Goal: Information Seeking & Learning: Learn about a topic

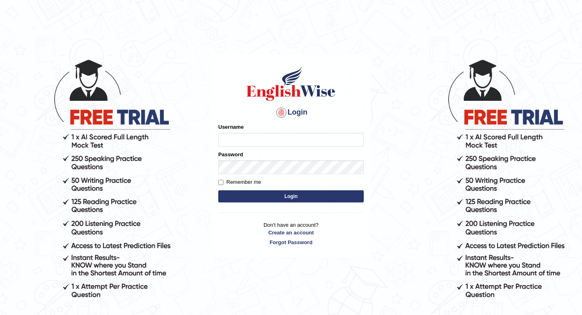
type input "masaki"
click at [267, 199] on button "Login" at bounding box center [291, 196] width 146 height 12
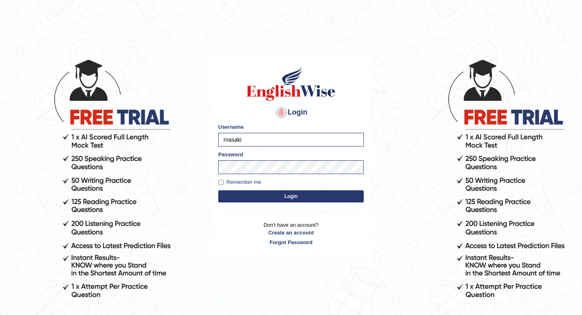
click at [267, 199] on button "Login" at bounding box center [291, 196] width 146 height 12
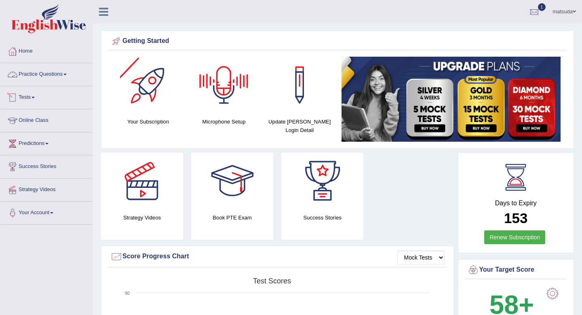
click at [65, 72] on link "Practice Questions" at bounding box center [46, 73] width 92 height 20
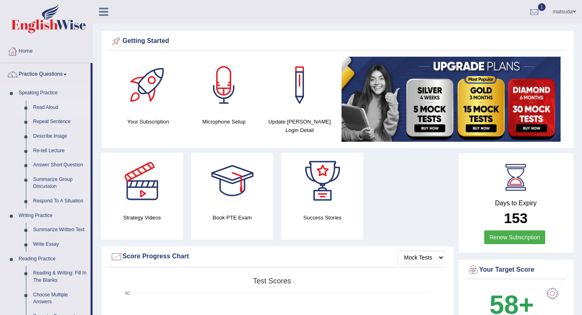
click at [66, 105] on link "Read Aloud" at bounding box center [60, 107] width 61 height 15
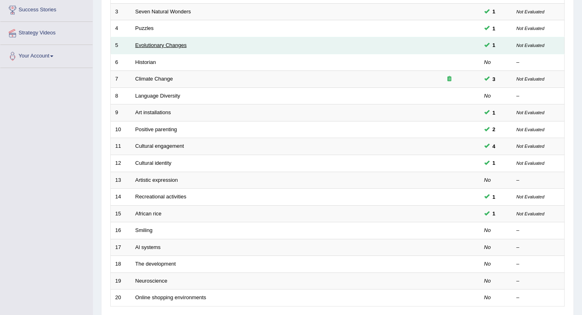
scroll to position [155, 0]
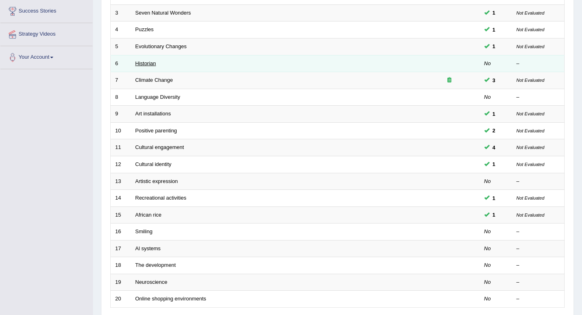
click at [150, 62] on link "Historian" at bounding box center [145, 63] width 21 height 6
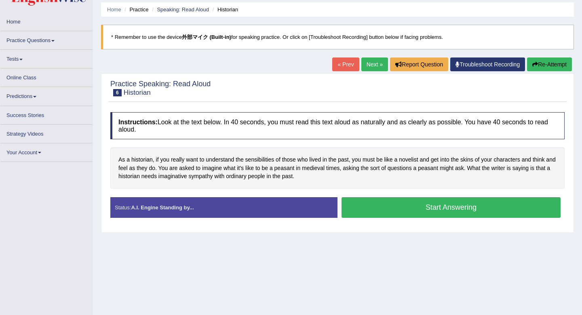
scroll to position [32, 0]
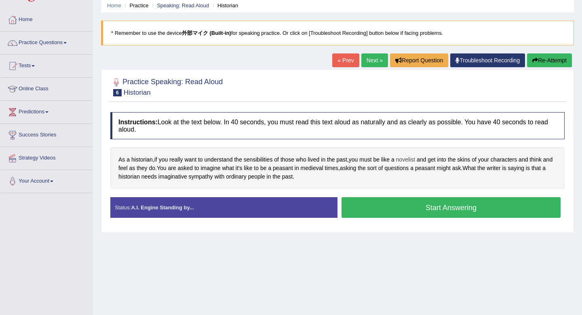
click at [415, 161] on span "novelist" at bounding box center [405, 159] width 19 height 8
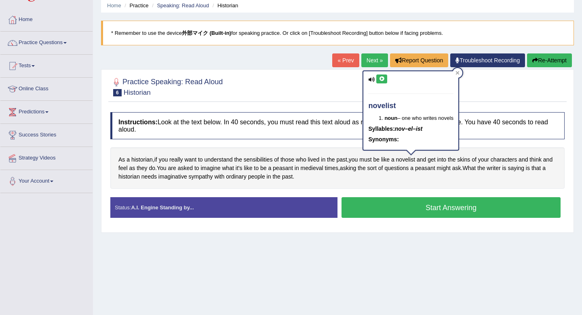
click at [382, 78] on icon at bounding box center [382, 78] width 6 height 5
click at [516, 161] on span "characters" at bounding box center [504, 159] width 26 height 8
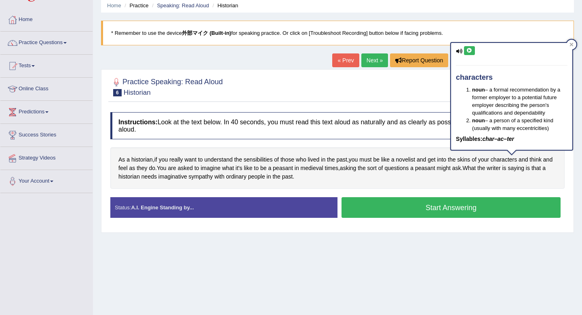
click at [470, 51] on icon at bounding box center [470, 50] width 6 height 5
click at [569, 42] on div at bounding box center [572, 45] width 10 height 10
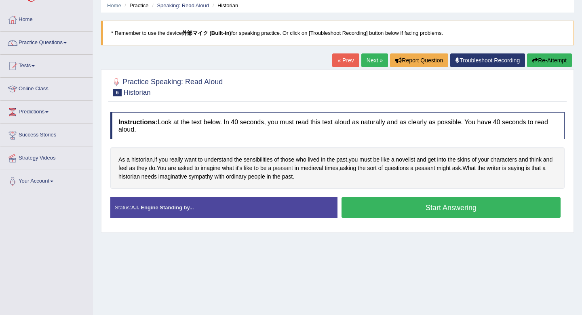
click at [293, 169] on span "peasant" at bounding box center [283, 168] width 20 height 8
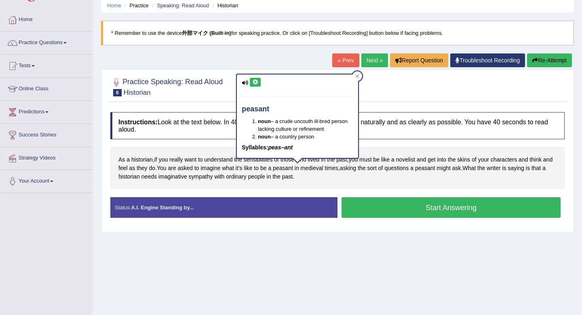
click at [252, 82] on button at bounding box center [255, 82] width 11 height 9
click at [357, 76] on icon at bounding box center [357, 76] width 4 height 4
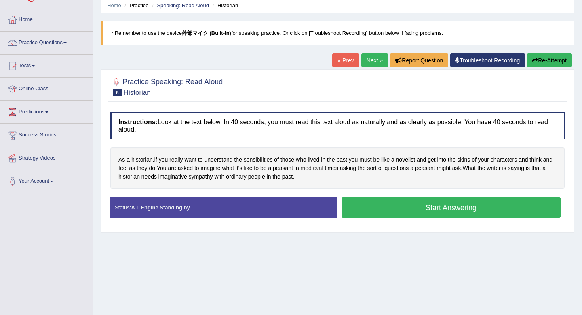
click at [323, 169] on span "medieval" at bounding box center [312, 168] width 23 height 8
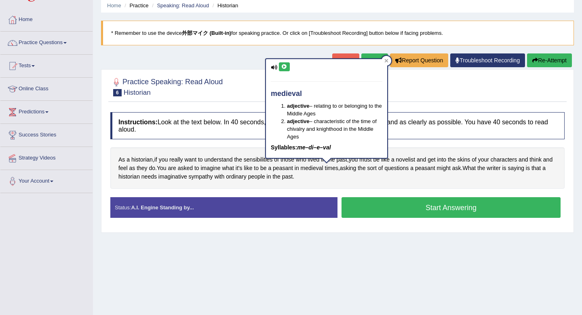
click at [285, 68] on icon at bounding box center [284, 66] width 6 height 5
click at [387, 61] on icon at bounding box center [387, 61] width 4 height 4
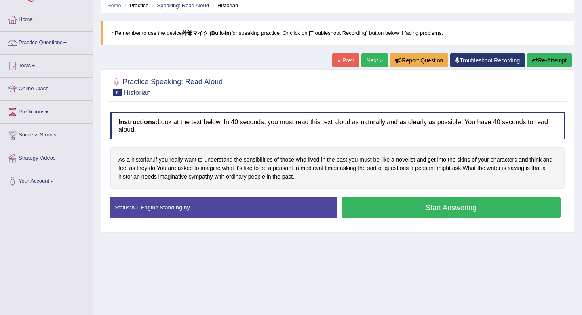
click at [425, 202] on button "Start Answering" at bounding box center [451, 207] width 219 height 21
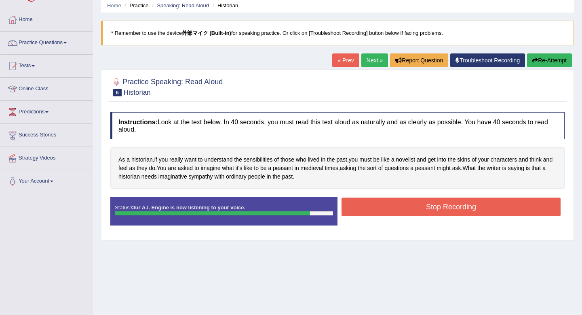
click at [425, 202] on button "Stop Recording" at bounding box center [451, 206] width 219 height 19
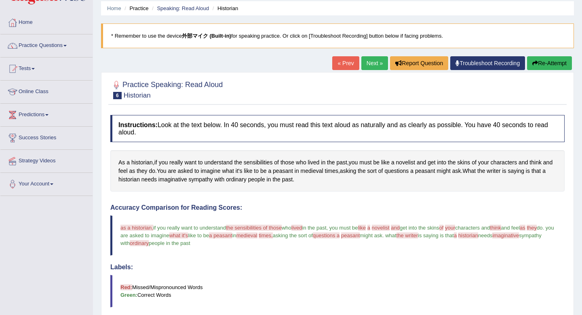
scroll to position [0, 0]
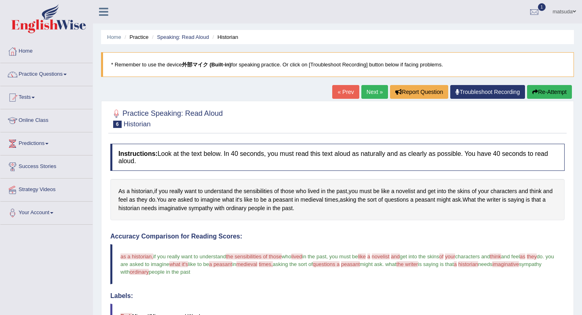
click at [381, 93] on link "Next »" at bounding box center [374, 92] width 27 height 14
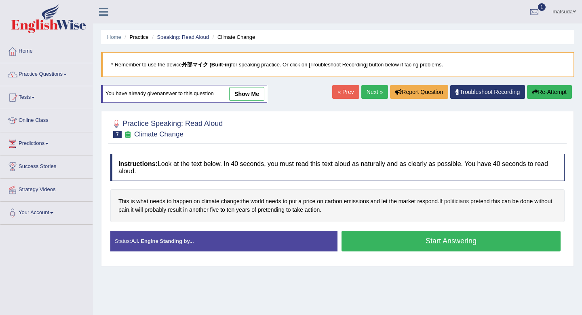
click at [466, 200] on span "politicians" at bounding box center [456, 201] width 25 height 8
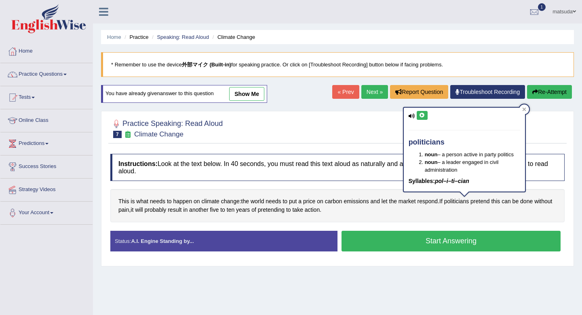
click at [423, 113] on icon at bounding box center [422, 115] width 6 height 5
click at [522, 109] on div at bounding box center [525, 109] width 10 height 10
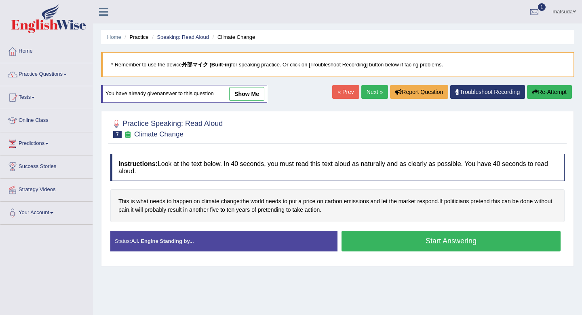
click at [516, 234] on button "Start Answering" at bounding box center [451, 240] width 219 height 21
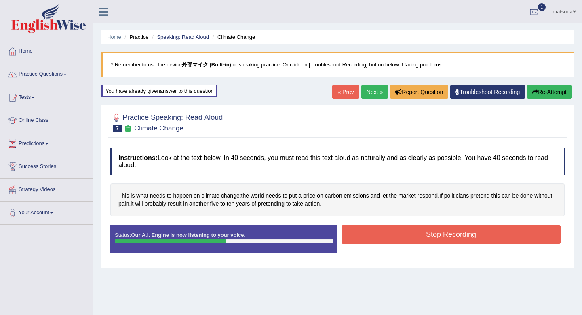
click at [480, 230] on button "Stop Recording" at bounding box center [451, 234] width 219 height 19
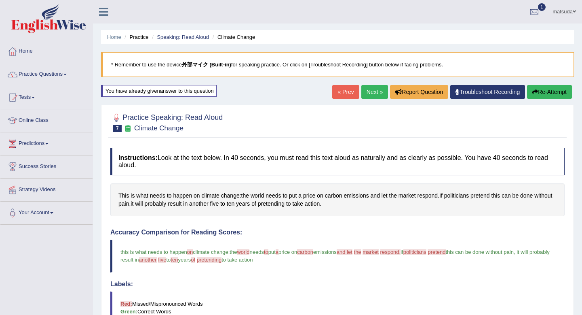
click at [364, 92] on link "Next »" at bounding box center [374, 92] width 27 height 14
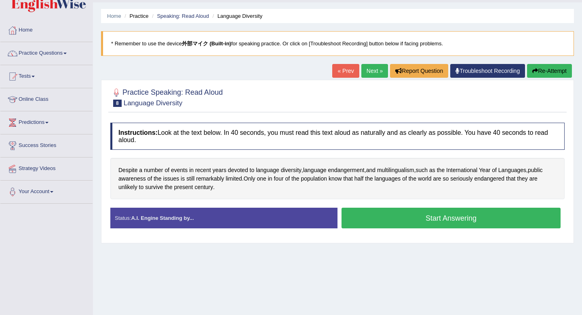
scroll to position [26, 0]
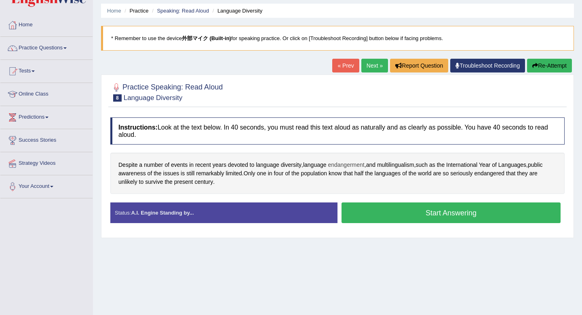
click at [340, 163] on span "endangerment" at bounding box center [346, 165] width 36 height 8
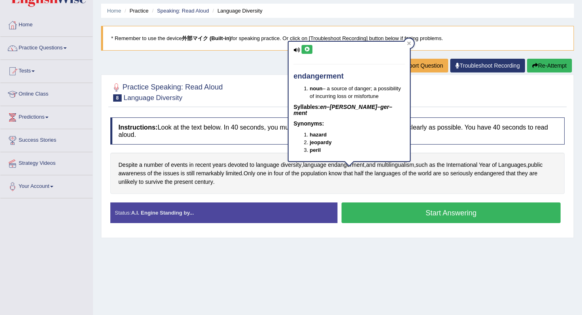
click at [307, 43] on div "endangerment noun – a source of danger; a possibility of incurring loss or misf…" at bounding box center [349, 102] width 121 height 120
click at [306, 51] on icon at bounding box center [307, 49] width 6 height 5
click at [407, 42] on div at bounding box center [409, 43] width 10 height 10
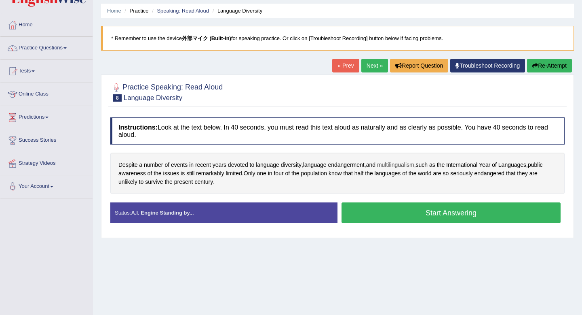
click at [406, 161] on span "multilingualism" at bounding box center [395, 165] width 37 height 8
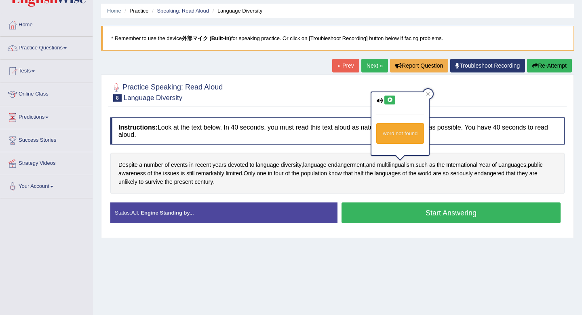
click at [387, 100] on icon at bounding box center [390, 99] width 6 height 5
click at [429, 96] on div at bounding box center [428, 94] width 10 height 10
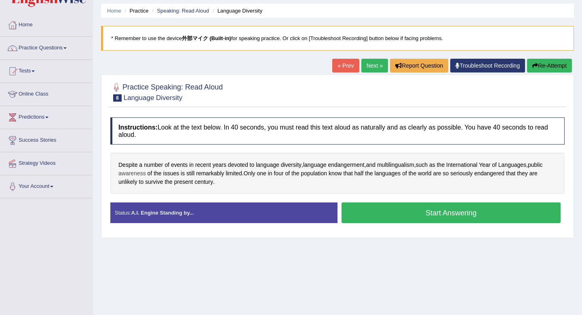
click at [132, 174] on span "awareness" at bounding box center [131, 173] width 27 height 8
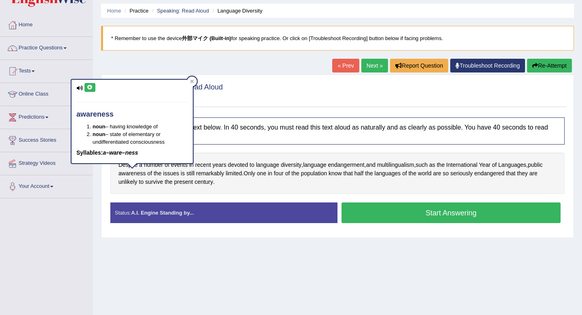
click at [92, 89] on icon at bounding box center [90, 87] width 6 height 5
click at [191, 81] on icon at bounding box center [192, 81] width 4 height 4
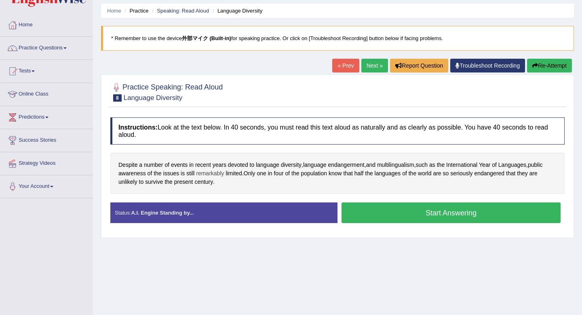
click at [208, 175] on span "remarkably" at bounding box center [210, 173] width 28 height 8
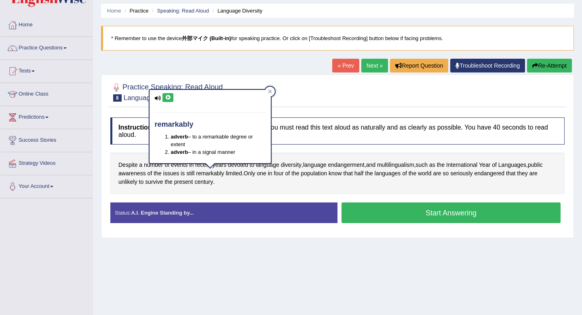
click at [166, 98] on icon at bounding box center [168, 97] width 6 height 5
click at [276, 89] on div at bounding box center [337, 91] width 454 height 25
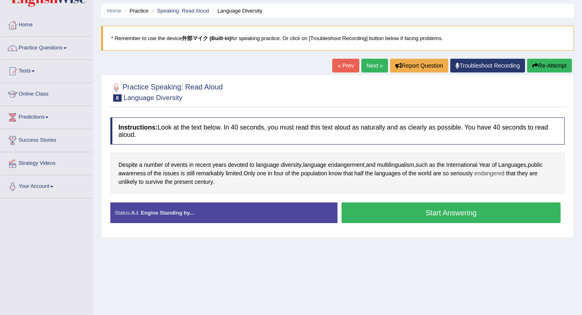
click at [488, 175] on span "endangered" at bounding box center [489, 173] width 30 height 8
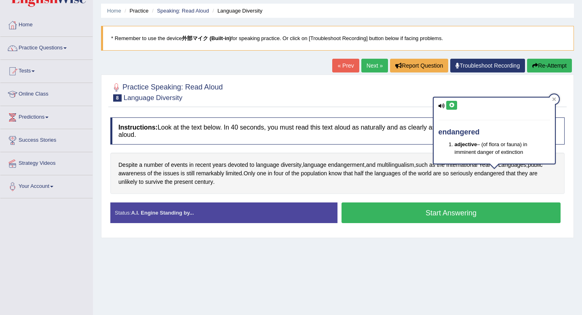
click at [452, 104] on icon at bounding box center [452, 105] width 6 height 5
click at [554, 99] on icon at bounding box center [554, 99] width 4 height 4
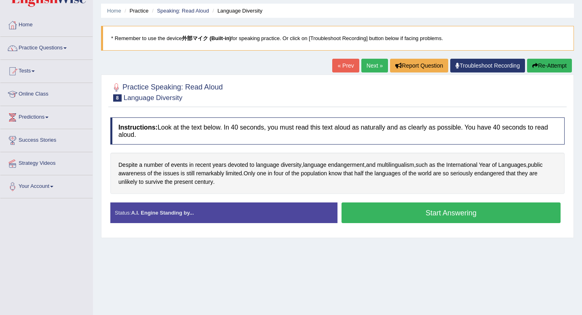
click at [378, 214] on button "Start Answering" at bounding box center [451, 212] width 219 height 21
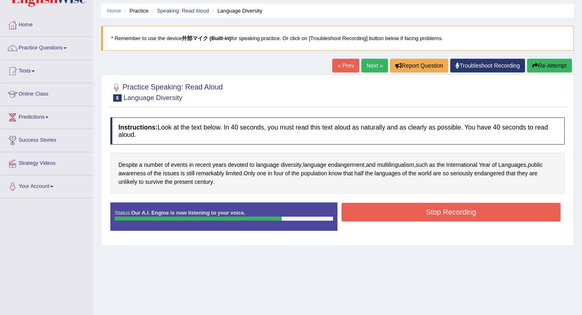
click at [378, 214] on button "Stop Recording" at bounding box center [451, 212] width 219 height 19
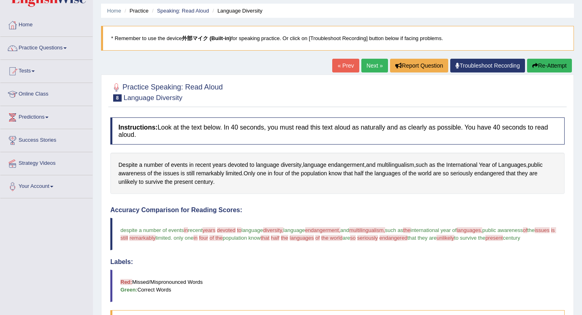
click at [369, 72] on div "« Prev Next » Report Question Troubleshoot Recording Re-Attempt" at bounding box center [453, 67] width 242 height 16
click at [368, 69] on link "Next »" at bounding box center [374, 66] width 27 height 14
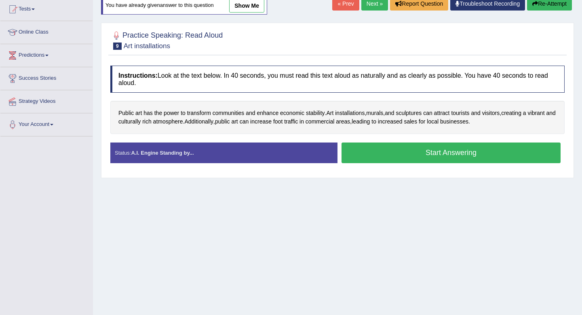
scroll to position [89, 0]
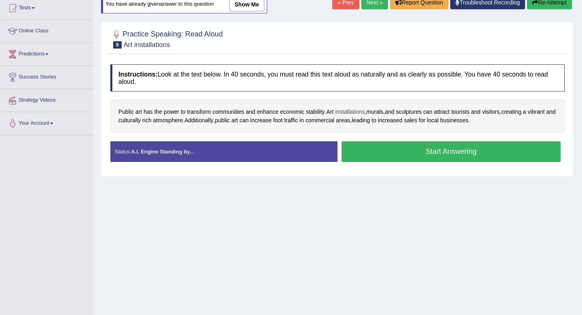
click at [362, 113] on span "installations" at bounding box center [350, 112] width 30 height 8
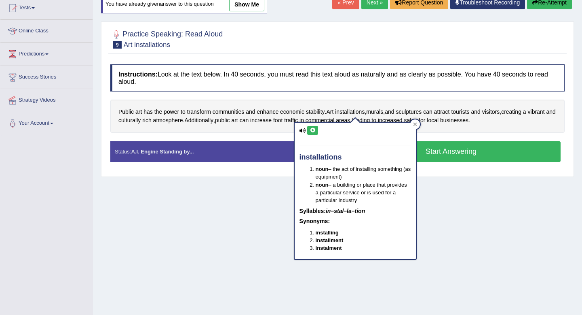
click at [316, 127] on button at bounding box center [312, 130] width 11 height 9
click at [413, 123] on icon at bounding box center [415, 124] width 4 height 4
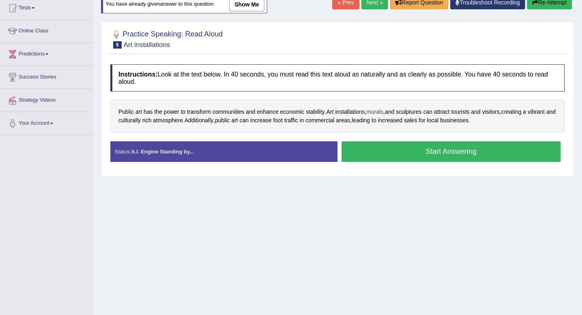
click at [383, 114] on span "murals" at bounding box center [374, 112] width 17 height 8
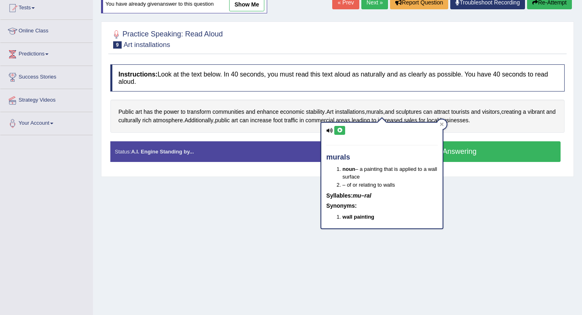
click at [341, 129] on icon at bounding box center [340, 130] width 6 height 5
click at [442, 120] on div at bounding box center [442, 124] width 10 height 10
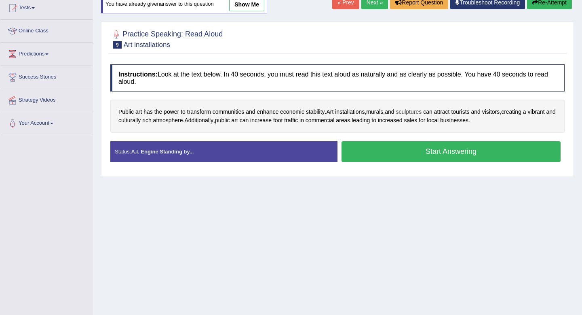
click at [416, 113] on span "sculptures" at bounding box center [409, 112] width 26 height 8
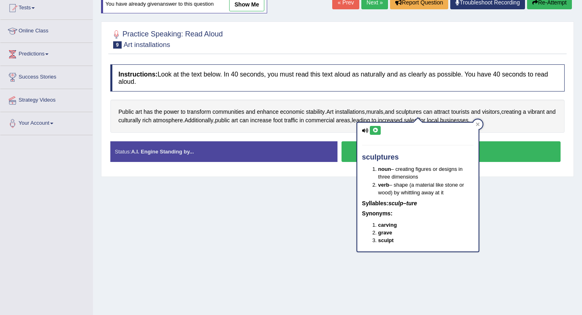
click at [379, 129] on button at bounding box center [375, 130] width 11 height 9
click at [474, 123] on div at bounding box center [478, 124] width 10 height 10
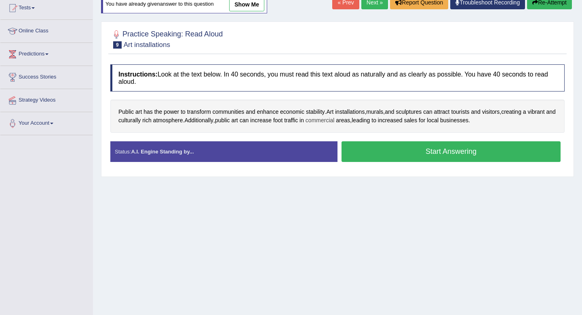
click at [335, 123] on span "commercial" at bounding box center [320, 120] width 29 height 8
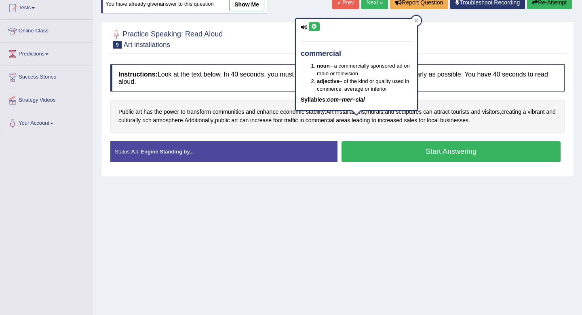
click at [315, 25] on icon at bounding box center [314, 26] width 6 height 5
click at [417, 18] on div at bounding box center [417, 21] width 10 height 10
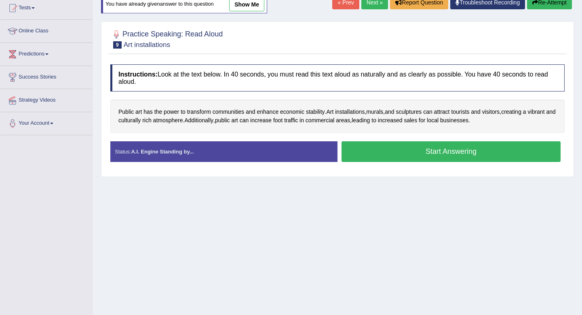
click at [427, 152] on button "Start Answering" at bounding box center [451, 151] width 219 height 21
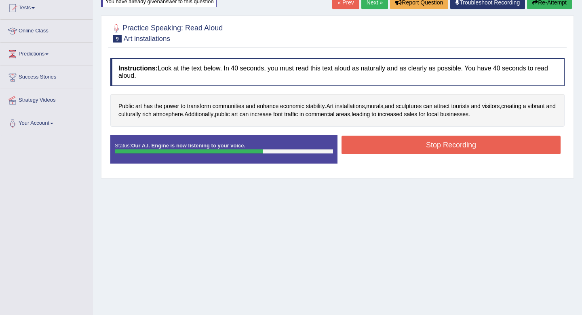
click at [477, 140] on button "Stop Recording" at bounding box center [451, 144] width 219 height 19
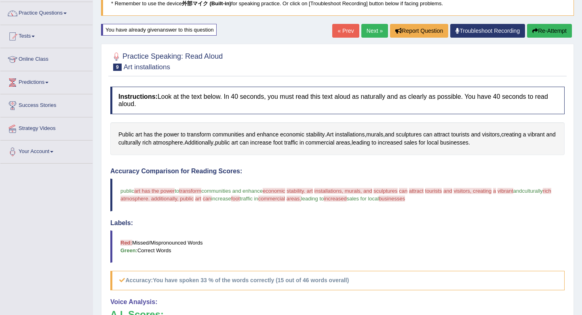
scroll to position [0, 0]
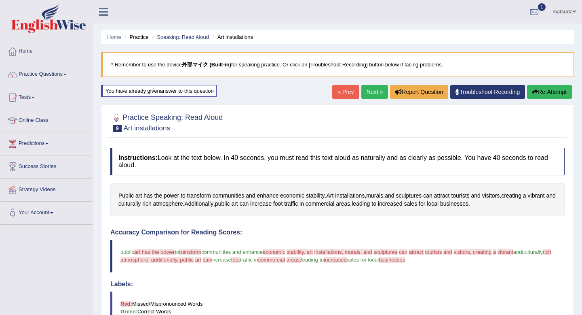
click at [370, 90] on link "Next »" at bounding box center [374, 92] width 27 height 14
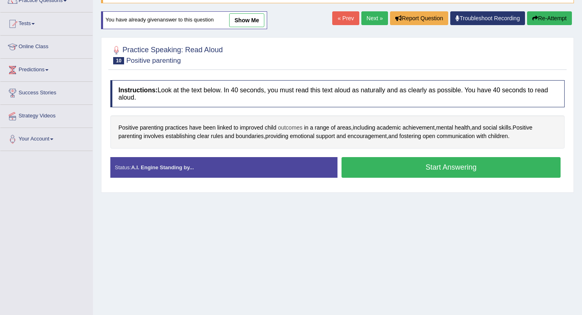
scroll to position [74, 0]
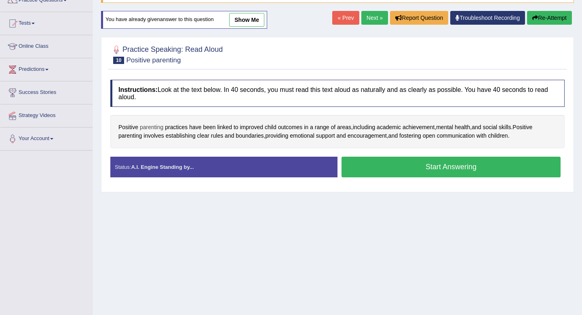
click at [156, 128] on span "parenting" at bounding box center [151, 127] width 23 height 8
click at [150, 71] on icon at bounding box center [149, 71] width 6 height 5
click at [175, 65] on div at bounding box center [173, 65] width 10 height 10
click at [121, 137] on span "parenting" at bounding box center [129, 135] width 23 height 8
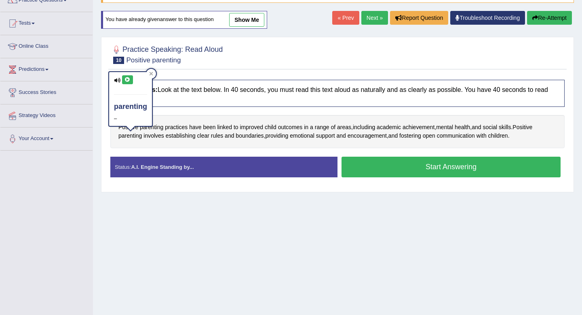
click at [124, 80] on button at bounding box center [127, 79] width 11 height 9
click at [148, 73] on div at bounding box center [151, 74] width 10 height 10
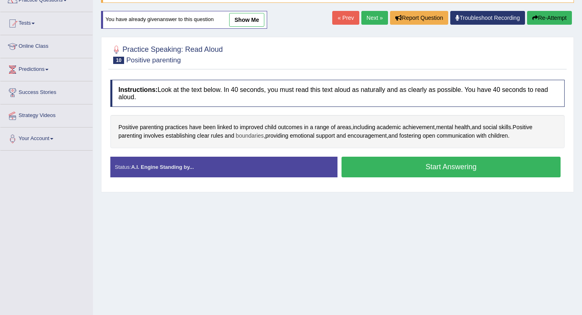
click at [255, 137] on span "boundaries" at bounding box center [250, 135] width 28 height 8
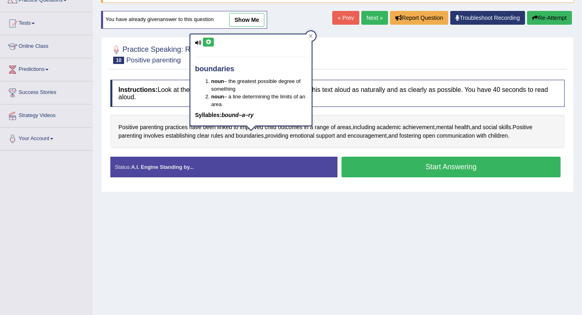
click at [211, 41] on icon at bounding box center [208, 42] width 6 height 5
click at [308, 36] on div at bounding box center [311, 36] width 10 height 10
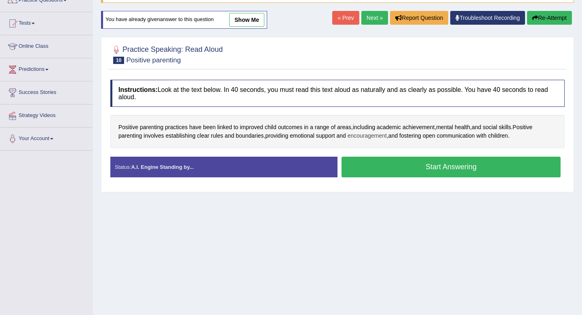
click at [367, 136] on span "encouragement" at bounding box center [367, 135] width 39 height 8
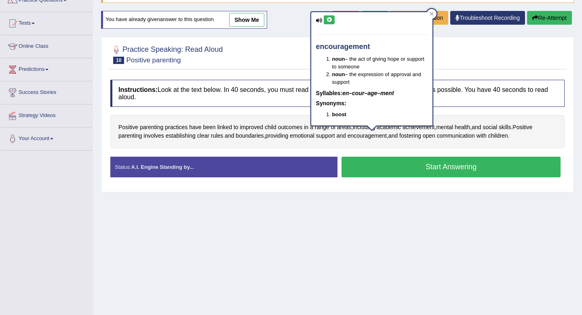
click at [328, 18] on icon at bounding box center [329, 19] width 6 height 5
click at [428, 15] on div at bounding box center [432, 14] width 10 height 10
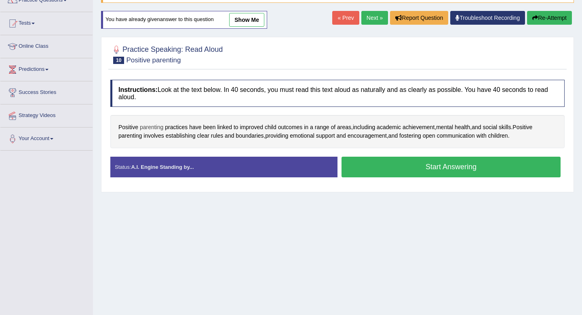
click at [157, 127] on span "parenting" at bounding box center [151, 127] width 23 height 8
click at [149, 72] on icon at bounding box center [149, 71] width 6 height 5
click at [170, 66] on div at bounding box center [173, 65] width 10 height 10
click at [354, 173] on button "Start Answering" at bounding box center [451, 166] width 219 height 21
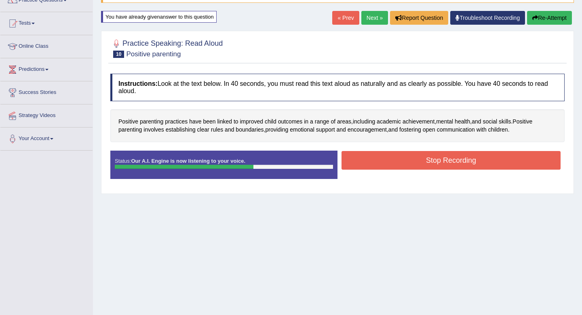
click at [363, 161] on button "Stop Recording" at bounding box center [451, 160] width 219 height 19
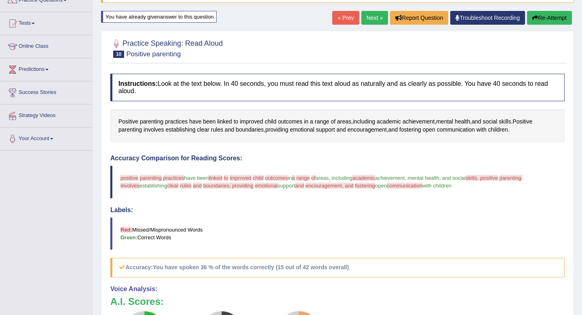
click at [368, 17] on link "Next »" at bounding box center [374, 18] width 27 height 14
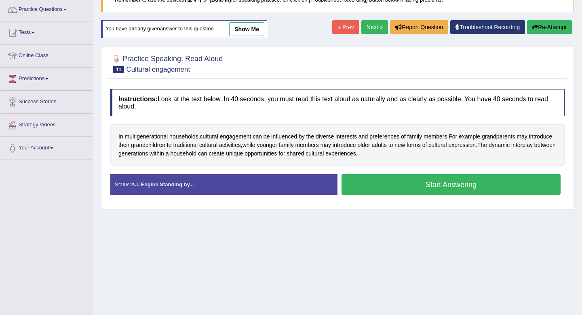
scroll to position [66, 0]
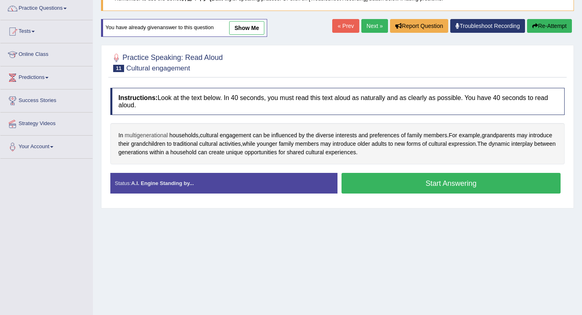
click at [149, 133] on span "multigenerational" at bounding box center [146, 135] width 43 height 8
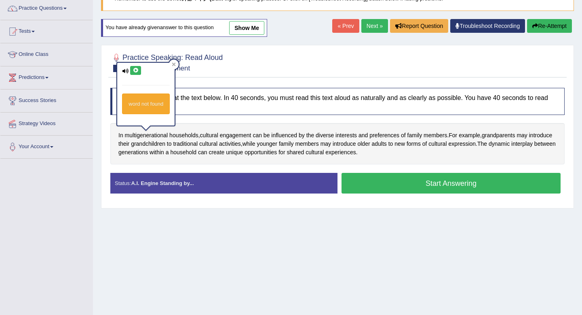
click at [137, 70] on icon at bounding box center [136, 70] width 6 height 5
click at [173, 67] on div at bounding box center [174, 64] width 10 height 10
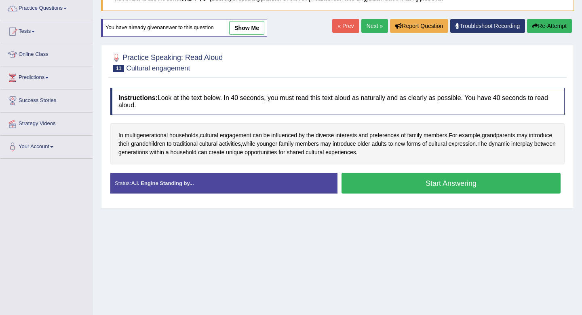
click at [364, 187] on button "Start Answering" at bounding box center [451, 183] width 219 height 21
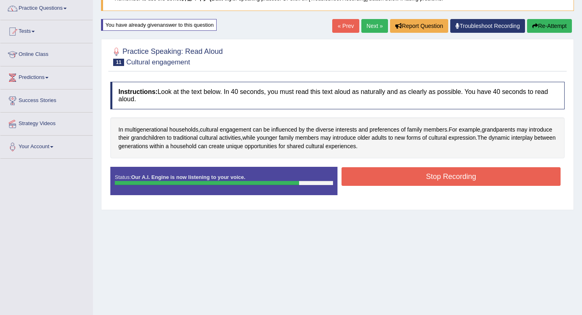
click at [378, 170] on button "Stop Recording" at bounding box center [451, 176] width 219 height 19
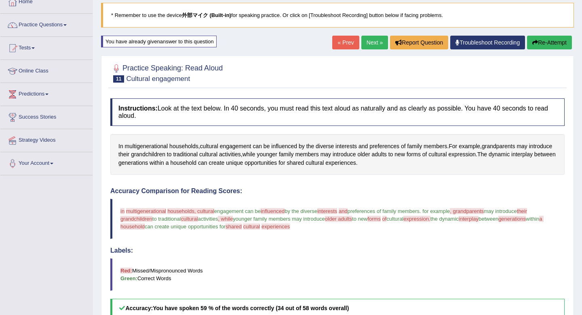
scroll to position [23, 0]
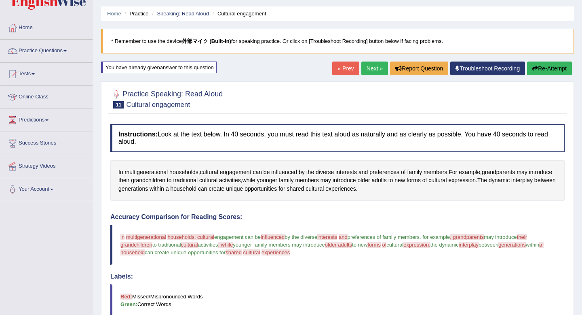
click at [374, 71] on link "Next »" at bounding box center [374, 68] width 27 height 14
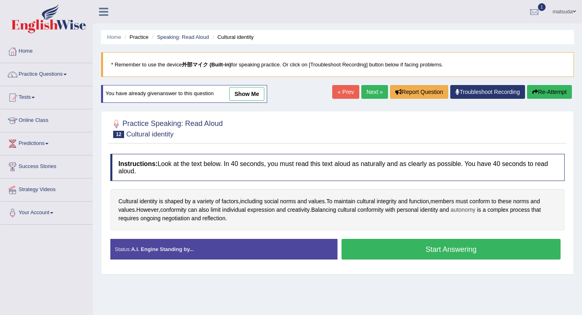
click at [475, 209] on span "autonomy" at bounding box center [463, 209] width 25 height 8
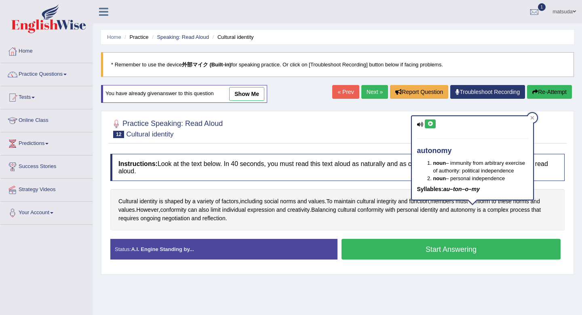
click at [429, 121] on icon at bounding box center [430, 123] width 6 height 5
click at [535, 116] on icon at bounding box center [532, 118] width 4 height 4
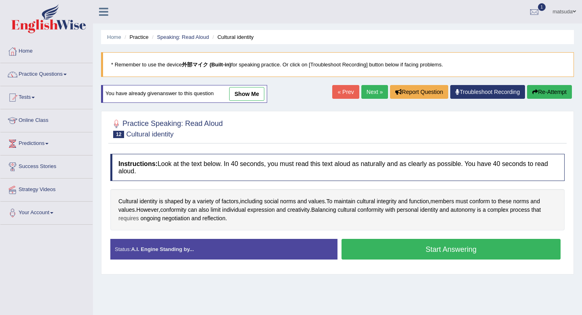
click at [128, 220] on span "requires" at bounding box center [128, 218] width 21 height 8
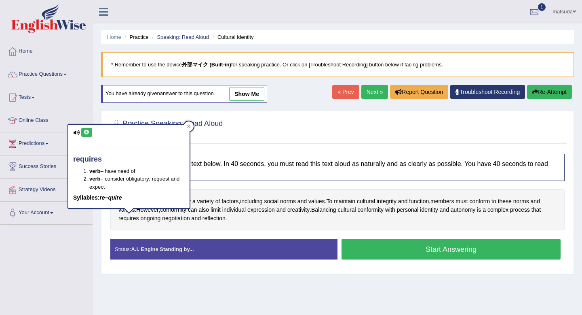
click at [89, 130] on icon at bounding box center [87, 132] width 6 height 5
click at [188, 126] on icon at bounding box center [189, 126] width 4 height 4
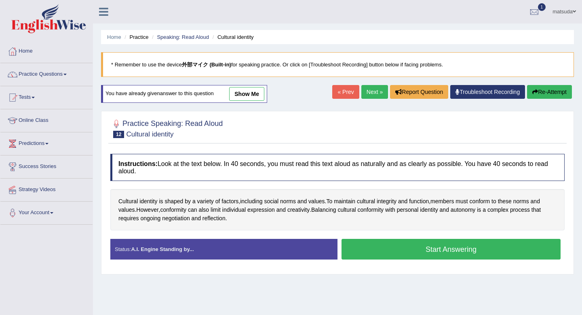
click at [398, 243] on button "Start Answering" at bounding box center [451, 249] width 219 height 21
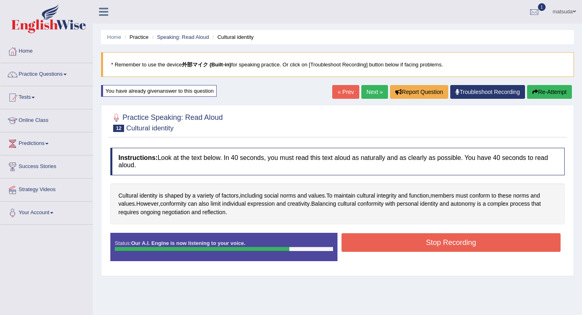
click at [420, 236] on button "Stop Recording" at bounding box center [451, 242] width 219 height 19
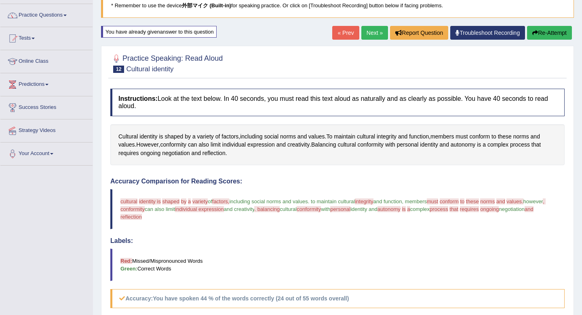
scroll to position [42, 0]
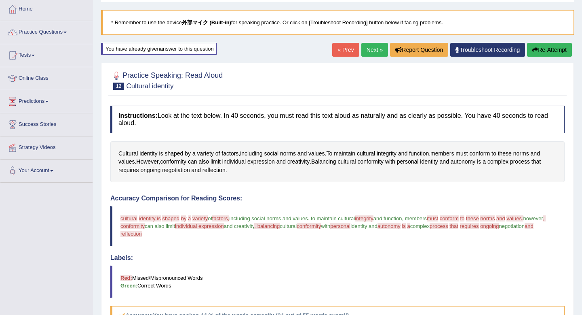
click at [365, 46] on link "Next »" at bounding box center [374, 50] width 27 height 14
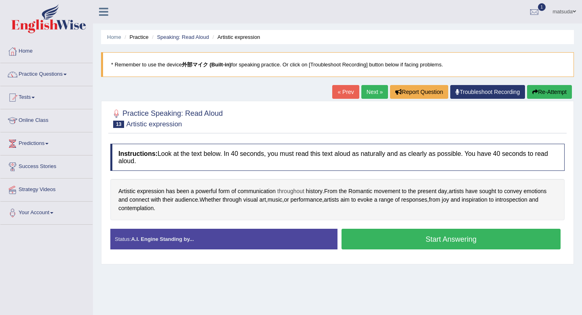
click at [301, 193] on span "throughout" at bounding box center [290, 191] width 27 height 8
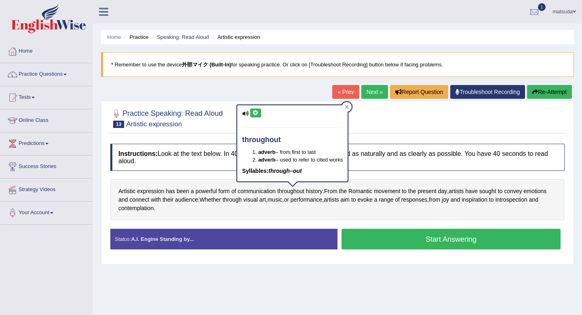
click at [258, 110] on button at bounding box center [255, 112] width 11 height 9
click at [349, 106] on icon at bounding box center [347, 107] width 4 height 4
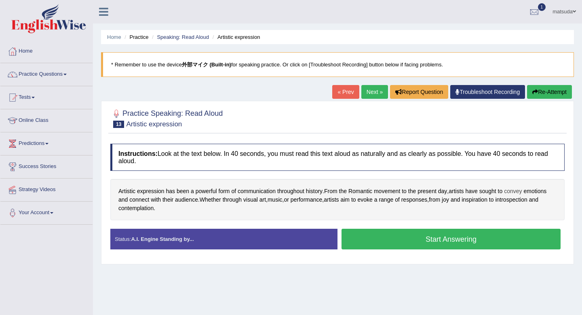
click at [518, 192] on span "convey" at bounding box center [513, 191] width 18 height 8
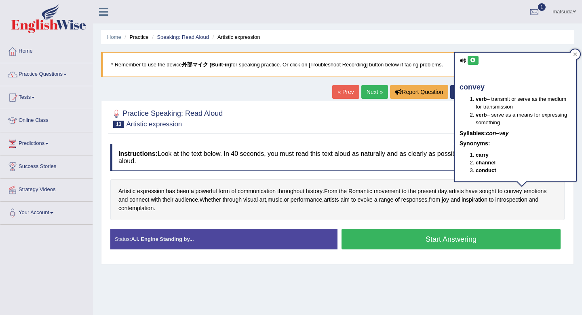
click at [473, 56] on button at bounding box center [473, 60] width 11 height 9
click at [573, 54] on div at bounding box center [575, 54] width 10 height 10
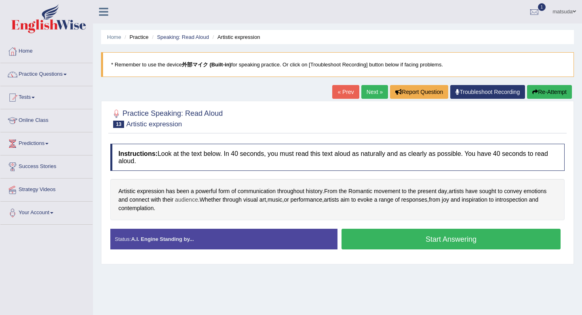
click at [184, 201] on span "audience" at bounding box center [186, 199] width 23 height 8
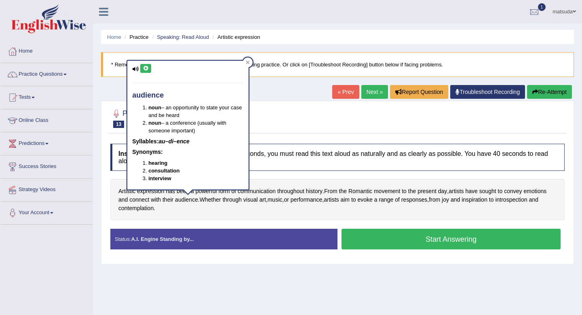
click at [146, 71] on button at bounding box center [145, 68] width 11 height 9
click at [247, 63] on icon at bounding box center [248, 63] width 4 height 4
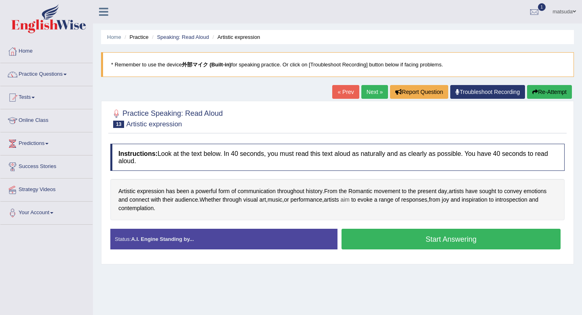
click at [350, 200] on span "aim" at bounding box center [344, 199] width 9 height 8
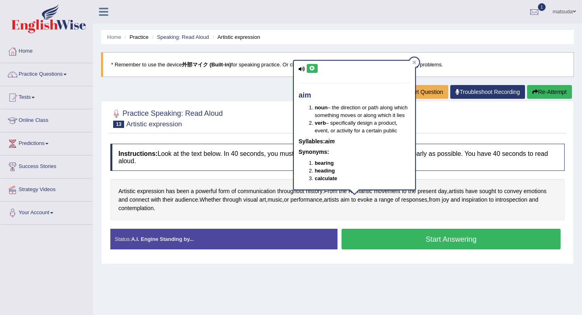
click at [313, 72] on button at bounding box center [312, 68] width 11 height 9
click at [410, 62] on div at bounding box center [415, 62] width 10 height 10
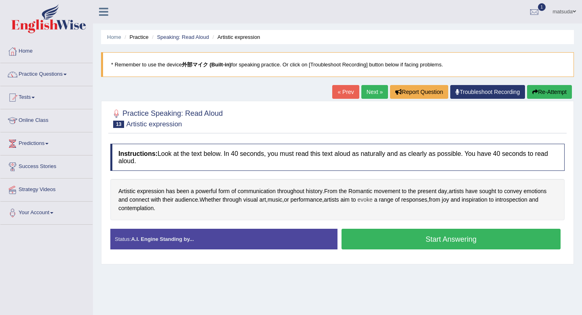
click at [372, 199] on span "evoke" at bounding box center [364, 199] width 15 height 8
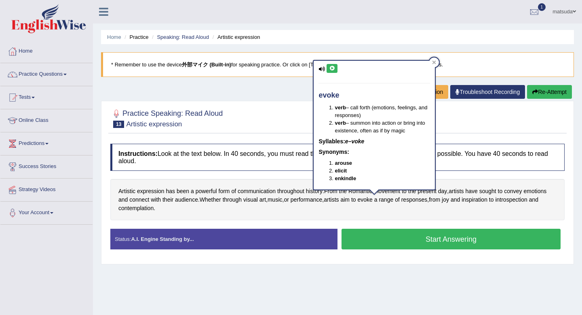
click at [338, 71] on button at bounding box center [332, 68] width 11 height 9
click at [434, 63] on icon at bounding box center [434, 62] width 4 height 4
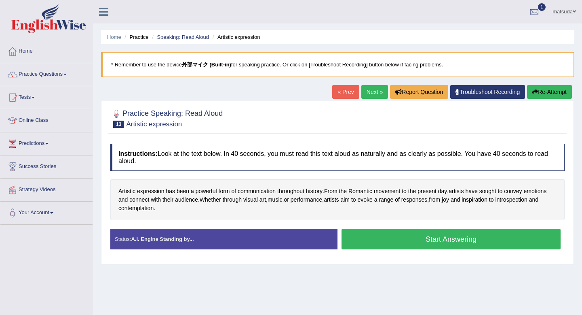
click at [431, 233] on button "Start Answering" at bounding box center [451, 238] width 219 height 21
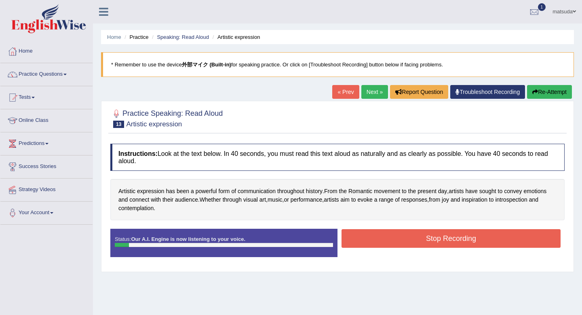
click at [431, 233] on button "Stop Recording" at bounding box center [451, 238] width 219 height 19
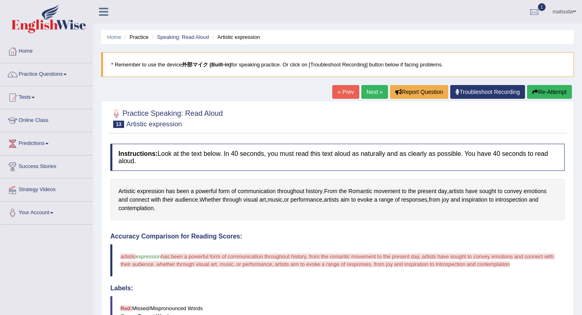
click at [544, 87] on div "Our A.I. Engine is working on your speech analysis! Please be patient. It may t…" at bounding box center [291, 157] width 582 height 315
click at [544, 92] on button "Re-Attempt" at bounding box center [549, 92] width 45 height 14
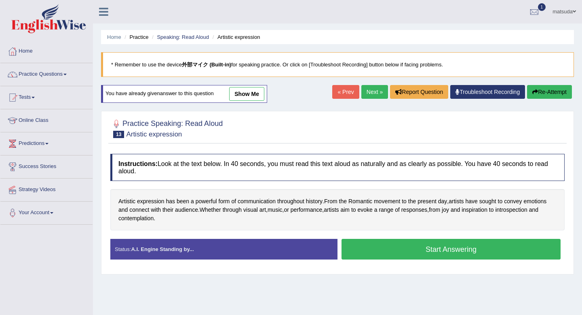
click at [433, 251] on button "Start Answering" at bounding box center [451, 249] width 219 height 21
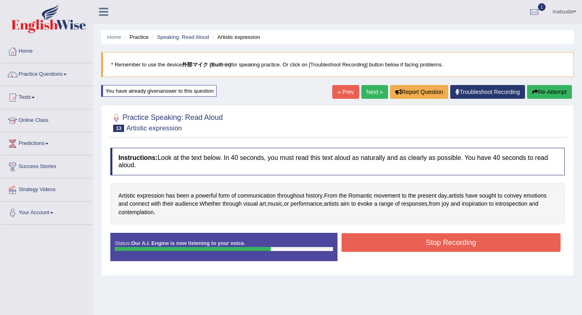
click at [473, 243] on button "Stop Recording" at bounding box center [451, 242] width 219 height 19
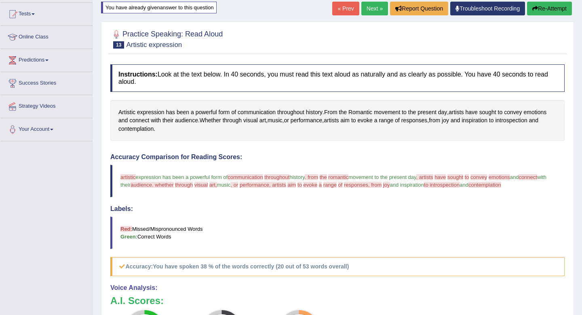
scroll to position [82, 0]
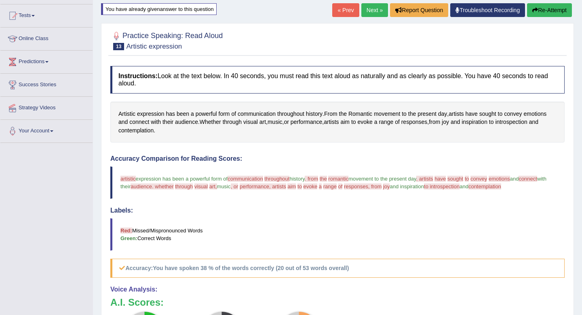
click at [365, 12] on link "Next »" at bounding box center [374, 10] width 27 height 14
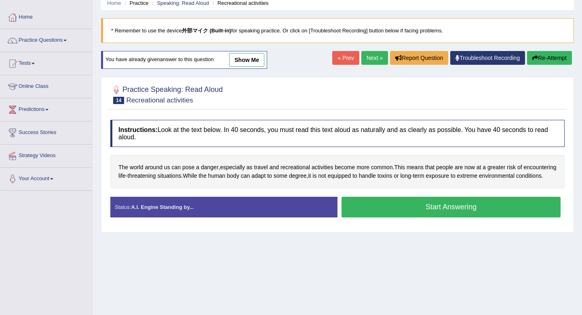
scroll to position [38, 0]
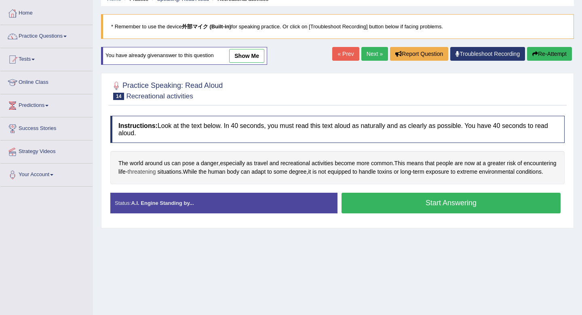
click at [156, 172] on span "threatening" at bounding box center [142, 171] width 28 height 8
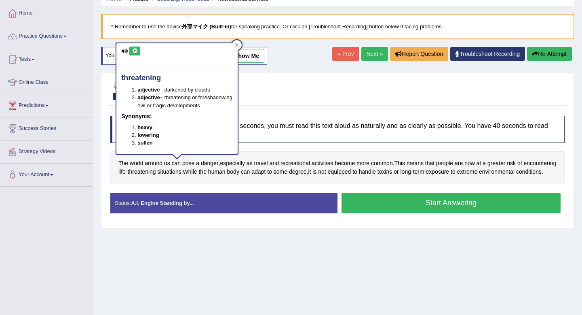
click at [134, 52] on icon at bounding box center [135, 51] width 6 height 5
click at [237, 43] on icon at bounding box center [237, 45] width 4 height 4
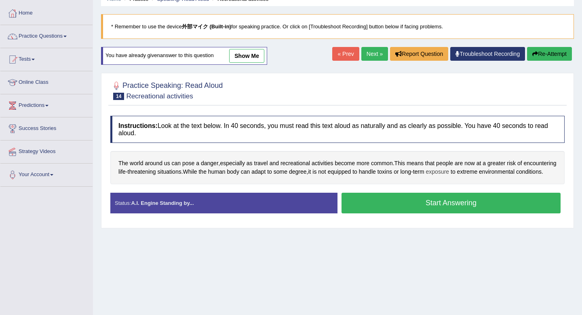
click at [450, 169] on span "exposure" at bounding box center [437, 171] width 23 height 8
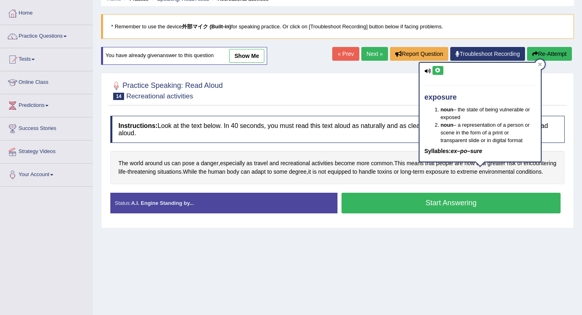
click at [441, 68] on icon at bounding box center [438, 70] width 6 height 5
click at [479, 176] on span "environmental" at bounding box center [497, 171] width 36 height 8
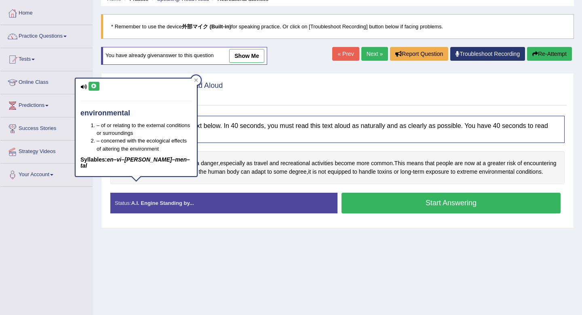
click at [96, 83] on button at bounding box center [94, 86] width 11 height 9
click at [194, 81] on icon at bounding box center [196, 80] width 4 height 4
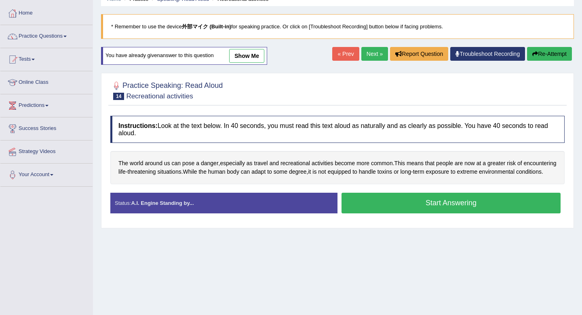
click at [365, 206] on button "Start Answering" at bounding box center [451, 202] width 219 height 21
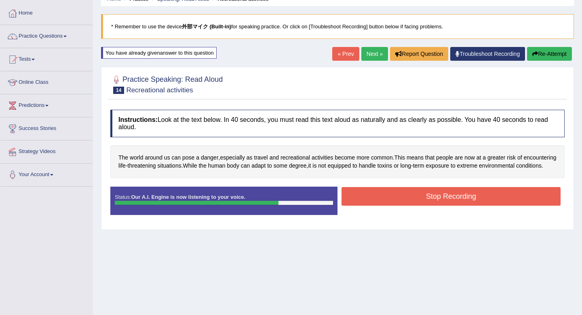
click at [370, 205] on button "Stop Recording" at bounding box center [451, 196] width 219 height 19
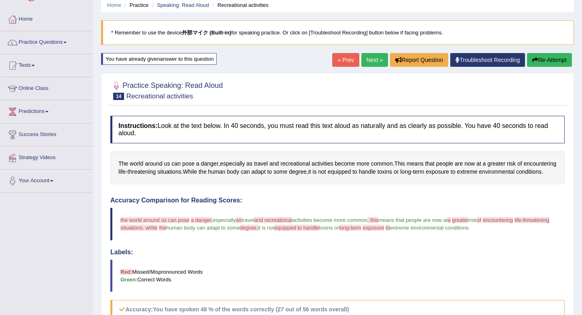
scroll to position [0, 0]
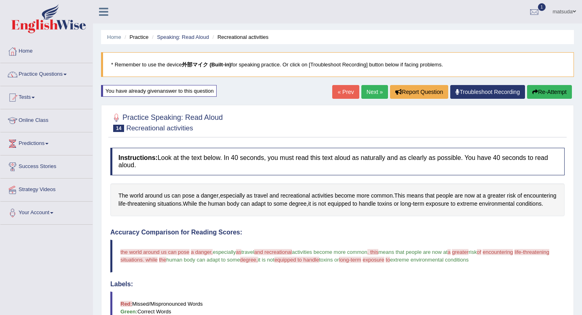
click at [366, 89] on link "Next »" at bounding box center [374, 92] width 27 height 14
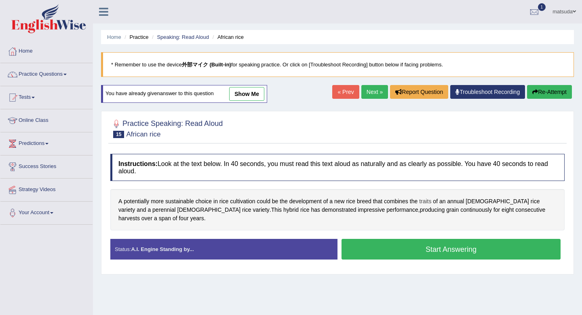
click at [431, 202] on span "traits" at bounding box center [425, 201] width 12 height 8
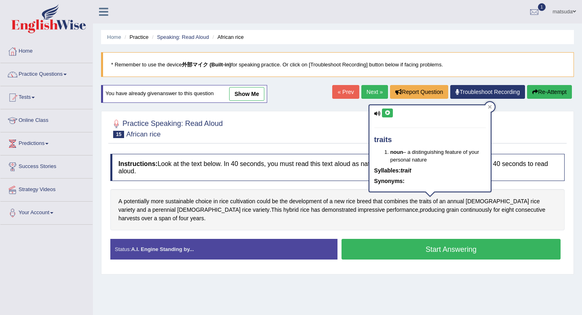
click at [388, 109] on button at bounding box center [387, 112] width 11 height 9
click at [176, 205] on span "perennial" at bounding box center [163, 209] width 23 height 8
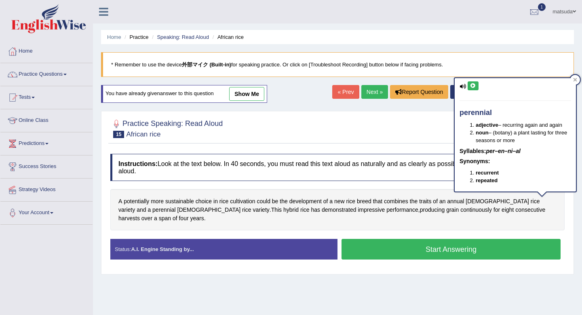
click at [476, 84] on button at bounding box center [473, 85] width 11 height 9
click at [573, 78] on div at bounding box center [575, 80] width 10 height 10
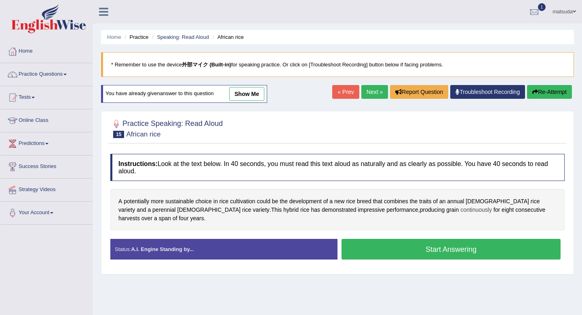
click at [461, 211] on span "continuously" at bounding box center [477, 209] width 32 height 8
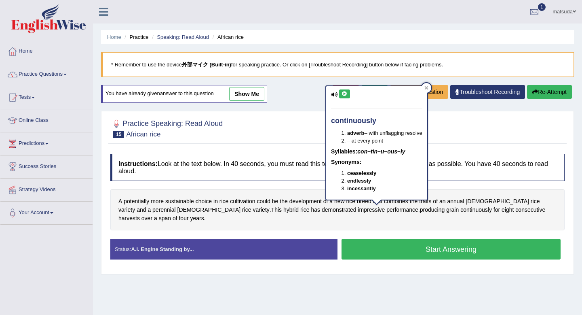
click at [347, 94] on icon at bounding box center [345, 93] width 6 height 5
click at [427, 87] on icon at bounding box center [427, 88] width 4 height 4
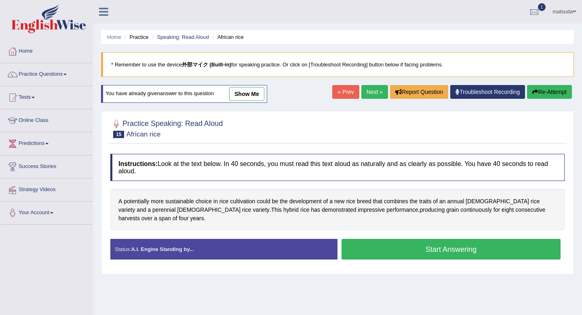
click at [486, 239] on button "Start Answering" at bounding box center [451, 249] width 219 height 21
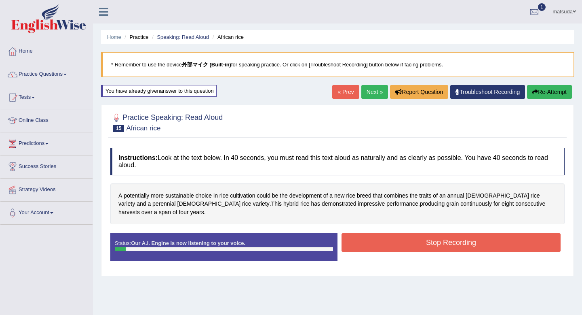
click at [486, 235] on button "Stop Recording" at bounding box center [451, 242] width 219 height 19
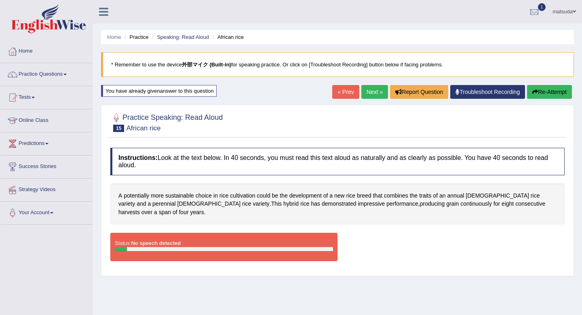
click at [543, 90] on button "Re-Attempt" at bounding box center [549, 92] width 45 height 14
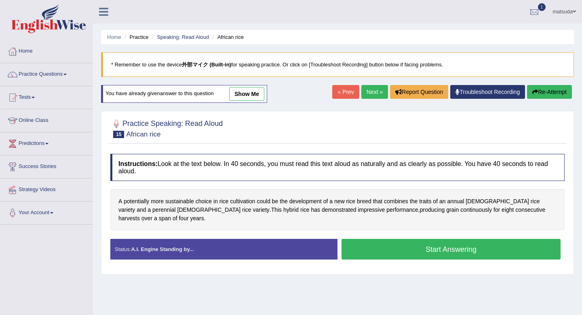
click at [409, 239] on button "Start Answering" at bounding box center [451, 249] width 219 height 21
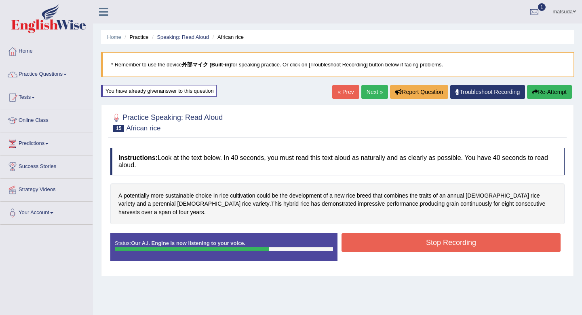
click at [409, 233] on button "Stop Recording" at bounding box center [451, 242] width 219 height 19
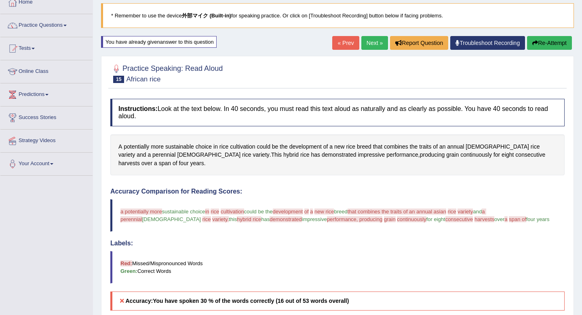
scroll to position [36, 0]
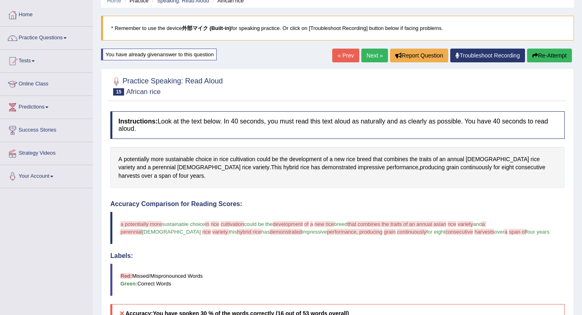
click at [370, 51] on link "Next »" at bounding box center [374, 56] width 27 height 14
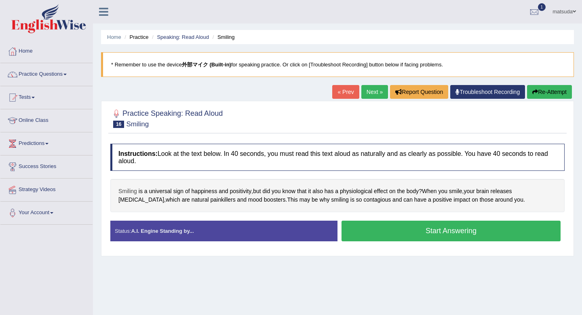
click at [132, 191] on span "Smiling" at bounding box center [127, 191] width 19 height 8
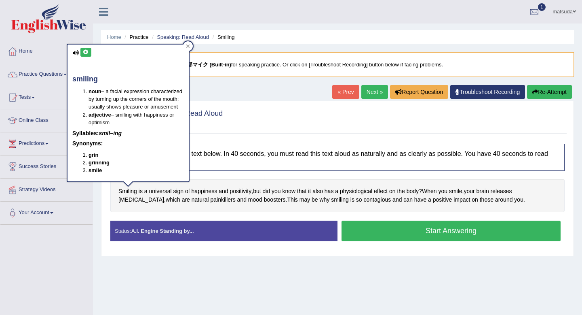
click at [89, 51] on icon at bounding box center [86, 52] width 6 height 5
click at [190, 48] on icon at bounding box center [188, 46] width 4 height 4
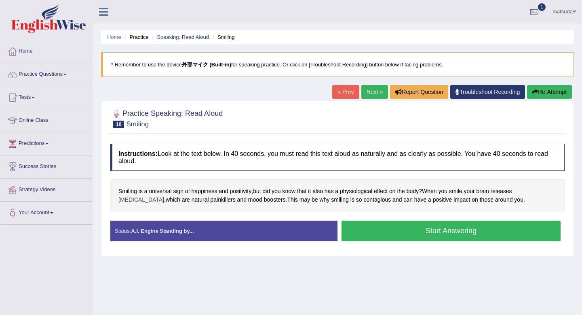
click at [164, 195] on span "[MEDICAL_DATA]" at bounding box center [141, 199] width 46 height 8
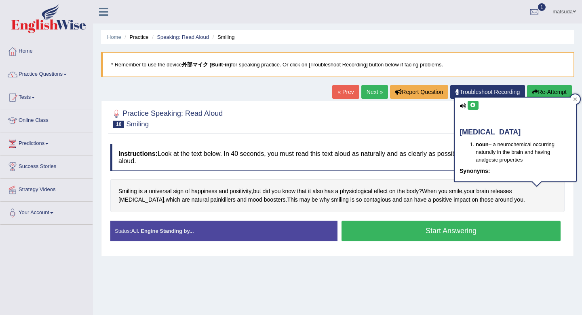
click at [472, 104] on icon at bounding box center [473, 105] width 6 height 5
click at [473, 104] on icon at bounding box center [473, 105] width 6 height 5
click at [473, 105] on icon at bounding box center [473, 105] width 6 height 5
click at [364, 201] on span "contagious" at bounding box center [377, 199] width 27 height 8
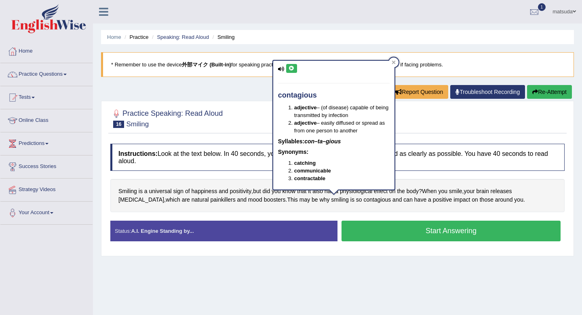
click at [296, 67] on button at bounding box center [291, 68] width 11 height 9
click at [391, 61] on div at bounding box center [394, 62] width 10 height 10
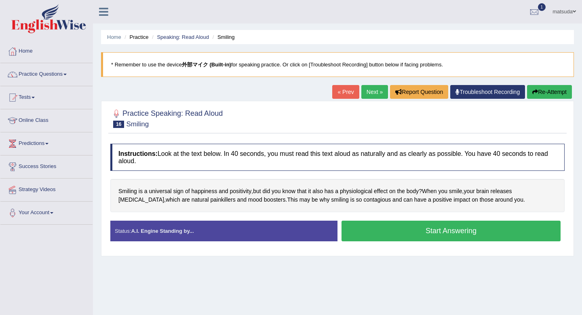
click at [355, 225] on button "Start Answering" at bounding box center [451, 230] width 219 height 21
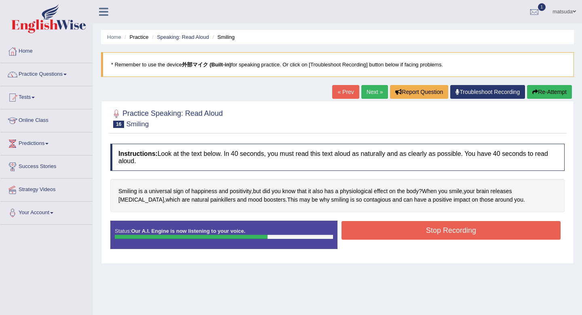
click at [355, 225] on button "Stop Recording" at bounding box center [451, 230] width 219 height 19
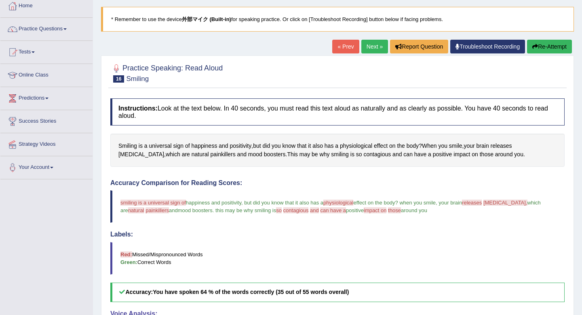
scroll to position [50, 0]
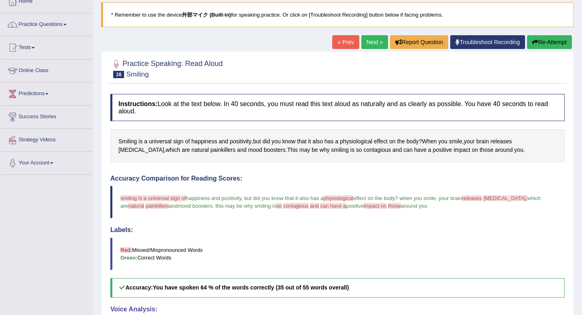
click at [364, 43] on link "Next »" at bounding box center [374, 42] width 27 height 14
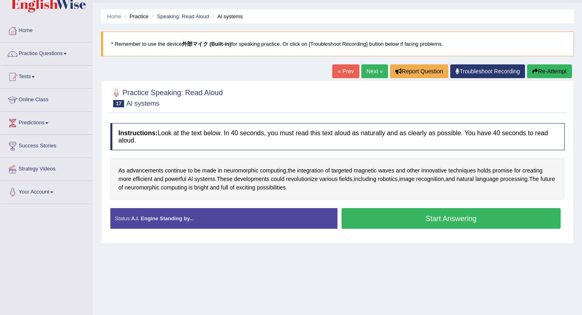
scroll to position [23, 0]
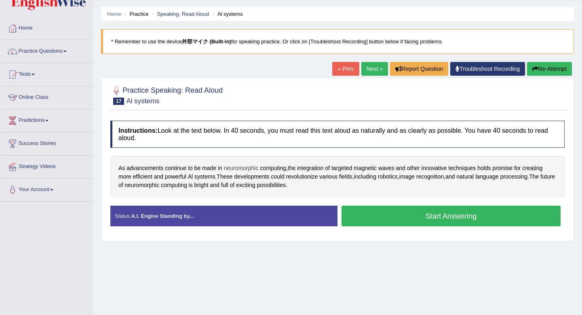
click at [230, 169] on span "neuromorphic" at bounding box center [241, 168] width 35 height 8
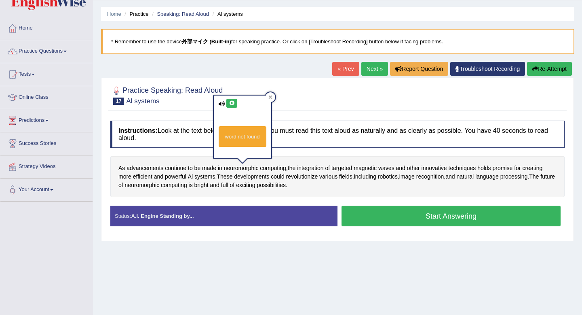
click at [230, 101] on icon at bounding box center [232, 103] width 6 height 5
click at [275, 168] on span "computing" at bounding box center [273, 168] width 26 height 8
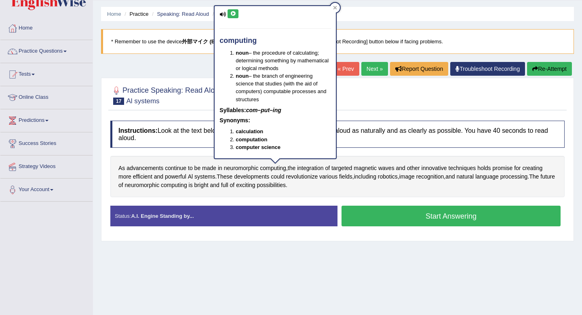
click at [235, 8] on div "computing noun – the procedure of calculating; determining something by mathema…" at bounding box center [275, 82] width 121 height 152
click at [235, 9] on button at bounding box center [233, 13] width 11 height 9
click at [334, 5] on div at bounding box center [335, 8] width 10 height 10
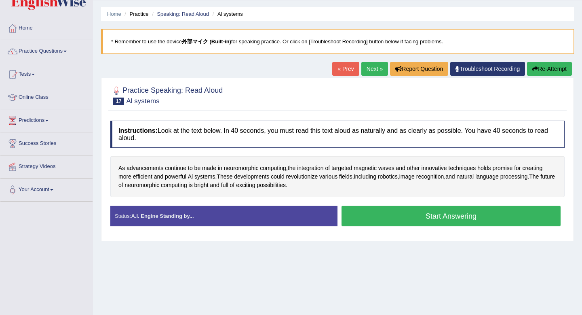
click at [379, 67] on link "Next »" at bounding box center [374, 69] width 27 height 14
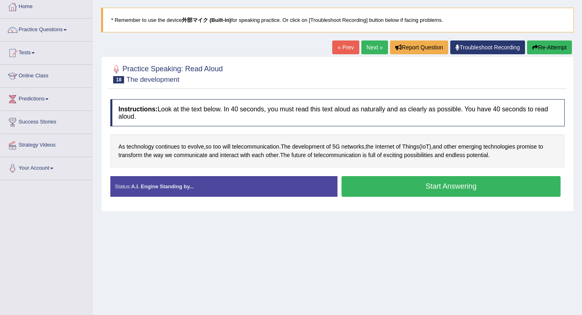
scroll to position [46, 0]
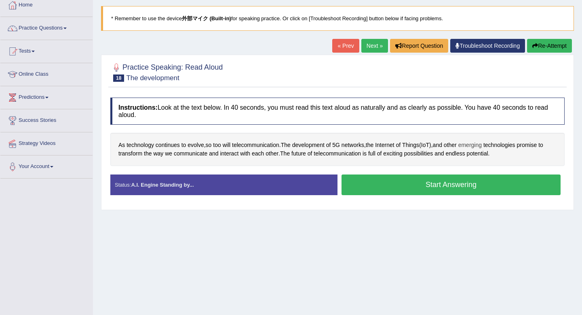
click at [478, 142] on span "emerging" at bounding box center [470, 145] width 23 height 8
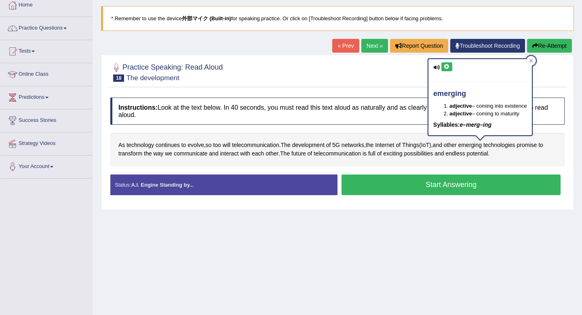
click at [446, 66] on icon at bounding box center [447, 66] width 6 height 5
click at [411, 186] on button "Start Answering" at bounding box center [451, 184] width 219 height 21
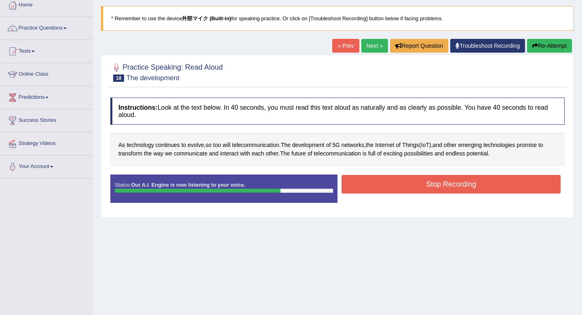
click at [468, 180] on button "Stop Recording" at bounding box center [451, 184] width 219 height 19
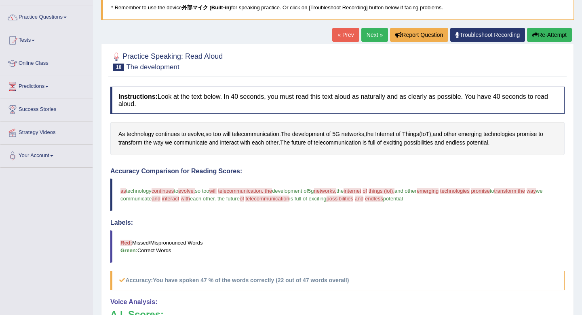
scroll to position [56, 0]
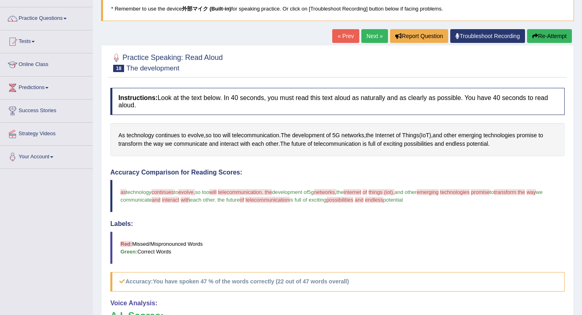
click at [362, 35] on link "Next »" at bounding box center [374, 36] width 27 height 14
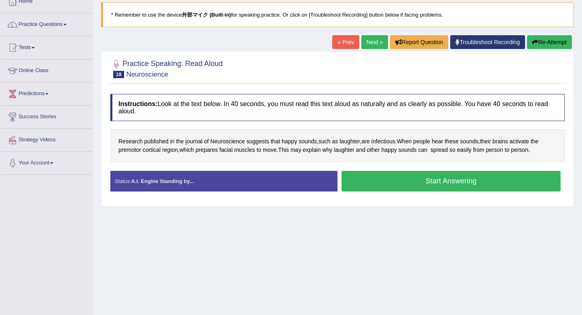
scroll to position [48, 0]
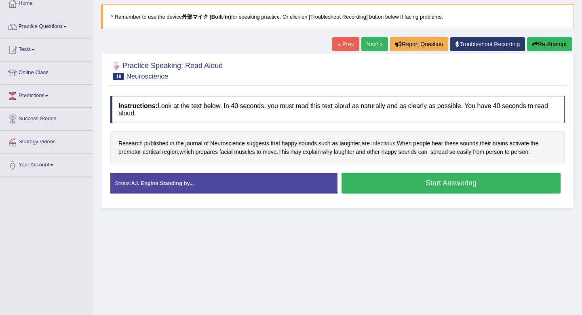
click at [385, 144] on span "infectious" at bounding box center [384, 143] width 24 height 8
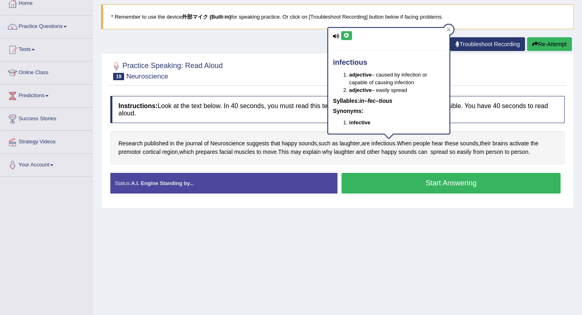
click at [342, 32] on button at bounding box center [346, 35] width 11 height 9
click at [448, 25] on div at bounding box center [449, 30] width 10 height 10
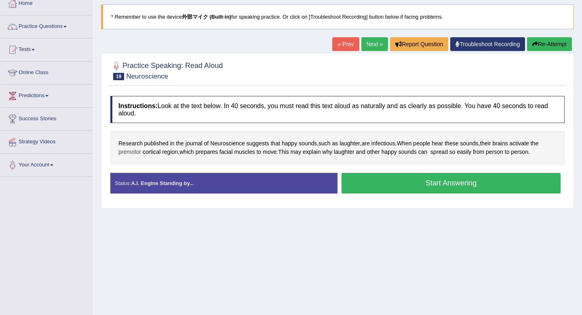
click at [138, 151] on span "premotor" at bounding box center [129, 152] width 23 height 8
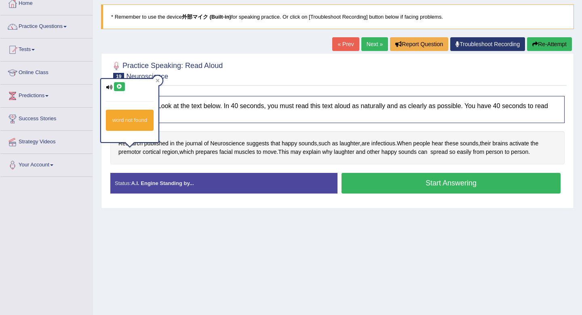
click at [120, 87] on icon at bounding box center [119, 86] width 6 height 5
click at [156, 79] on icon at bounding box center [158, 80] width 4 height 4
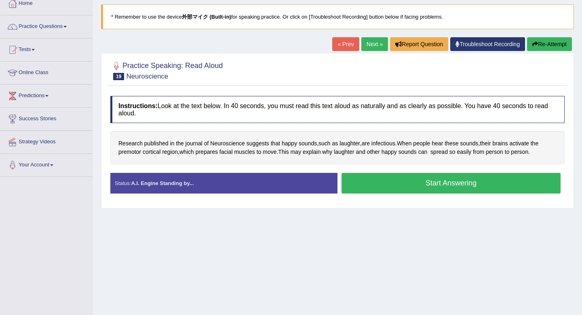
scroll to position [51, 0]
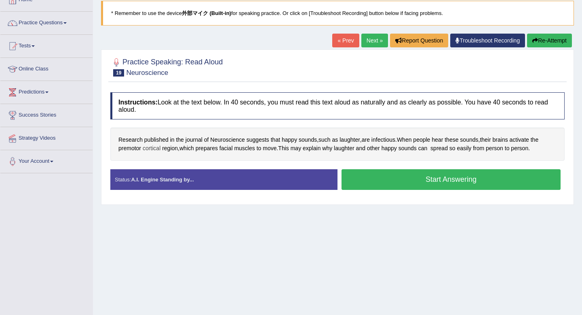
click at [156, 151] on span "cortical" at bounding box center [152, 148] width 18 height 8
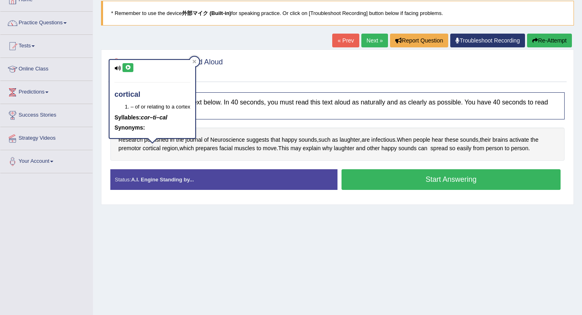
click at [126, 68] on icon at bounding box center [128, 67] width 6 height 5
click at [195, 60] on icon at bounding box center [194, 61] width 4 height 4
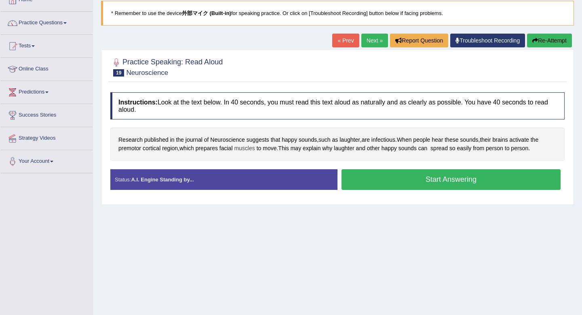
click at [245, 151] on span "muscles" at bounding box center [244, 148] width 21 height 8
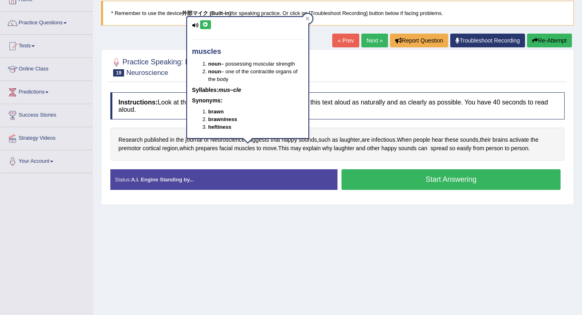
click at [203, 22] on icon at bounding box center [206, 24] width 6 height 5
click at [306, 19] on icon at bounding box center [308, 19] width 4 height 4
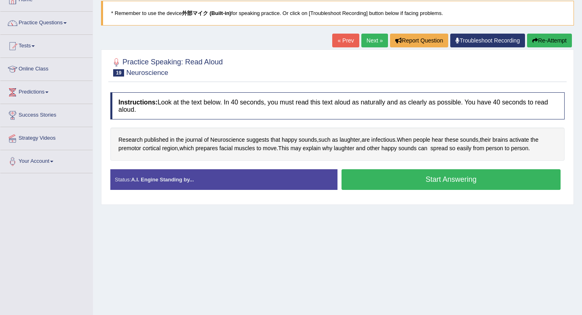
click at [349, 178] on button "Start Answering" at bounding box center [451, 179] width 219 height 21
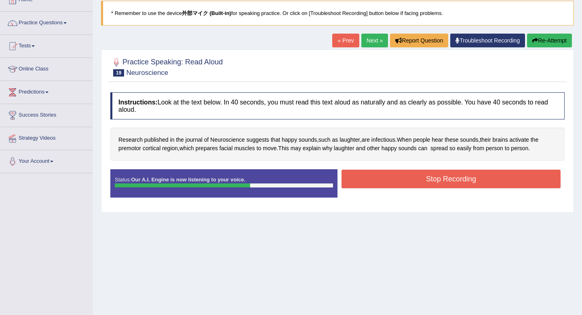
click at [485, 181] on button "Stop Recording" at bounding box center [451, 178] width 219 height 19
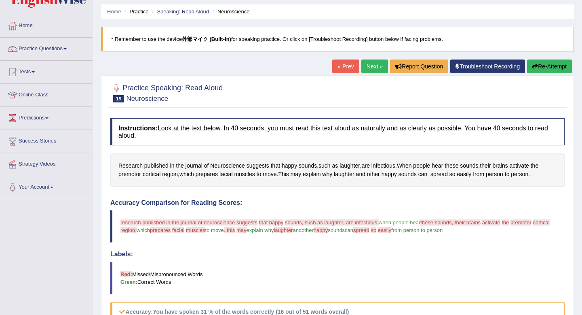
scroll to position [11, 0]
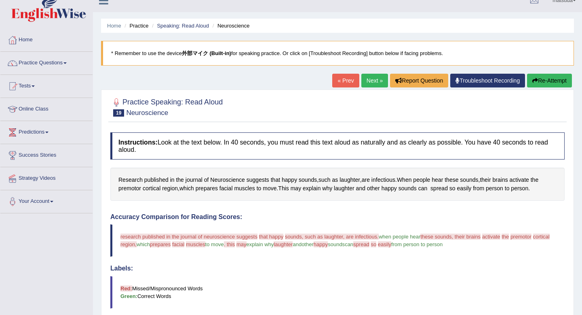
click at [366, 77] on link "Next »" at bounding box center [374, 81] width 27 height 14
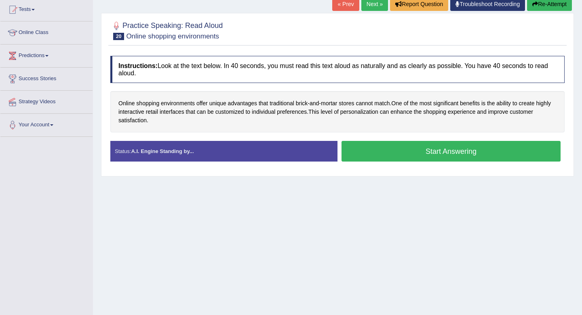
scroll to position [90, 0]
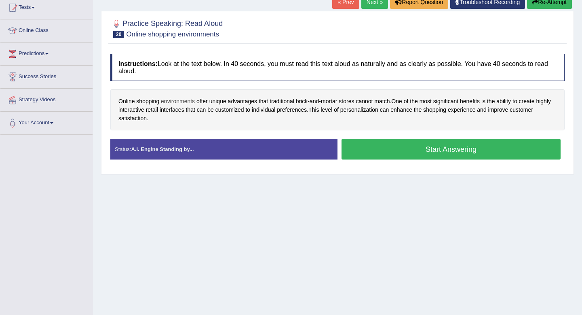
click at [184, 104] on span "environments" at bounding box center [178, 101] width 34 height 8
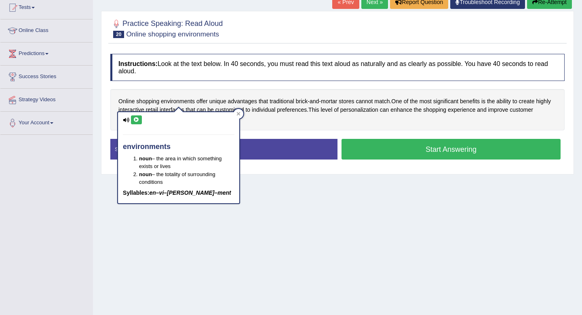
click at [138, 120] on icon at bounding box center [136, 119] width 6 height 5
click at [238, 115] on icon at bounding box center [239, 114] width 4 height 4
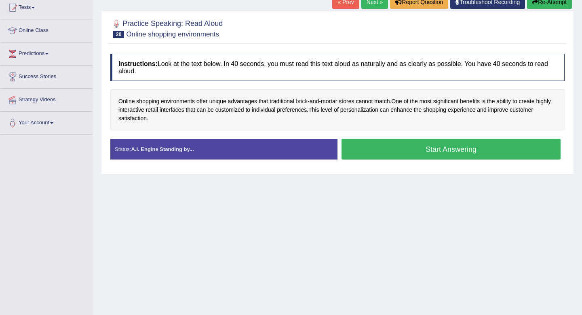
click at [305, 104] on span "brick" at bounding box center [302, 101] width 12 height 8
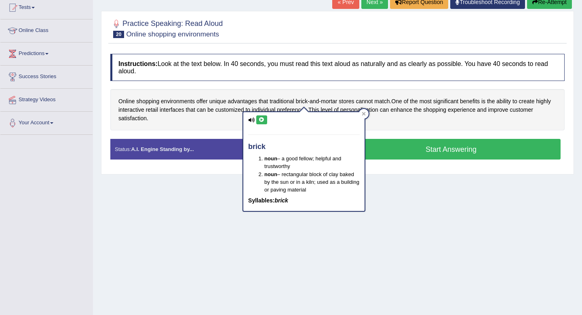
click at [260, 122] on button at bounding box center [261, 119] width 11 height 9
click at [360, 116] on div at bounding box center [364, 114] width 10 height 10
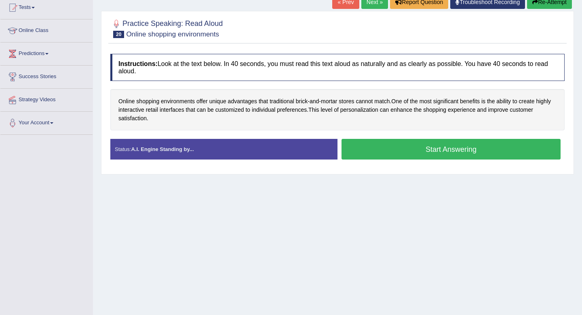
click at [367, 149] on button "Start Answering" at bounding box center [451, 149] width 219 height 21
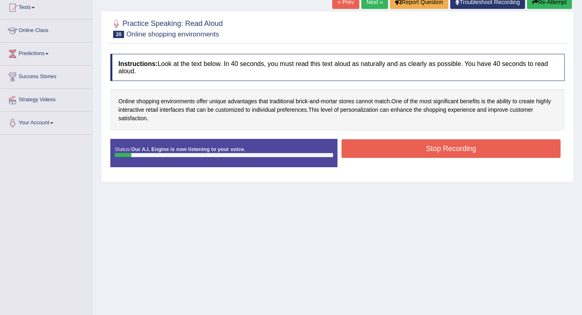
click at [367, 149] on button "Stop Recording" at bounding box center [451, 148] width 219 height 19
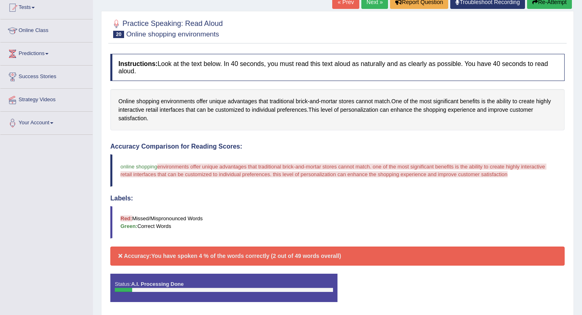
click at [539, 5] on div "Comparing text to speech..." at bounding box center [291, 157] width 582 height 315
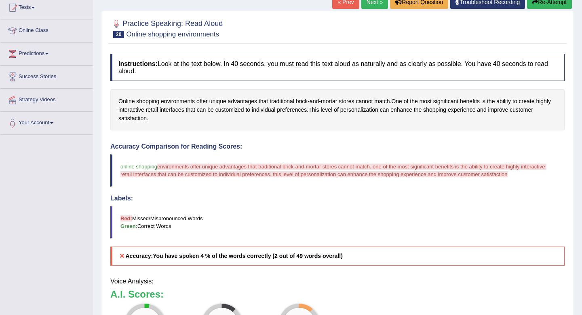
click at [540, 0] on body "Toggle navigation Home Practice Questions Speaking Practice Read Aloud Repeat S…" at bounding box center [291, 67] width 582 height 315
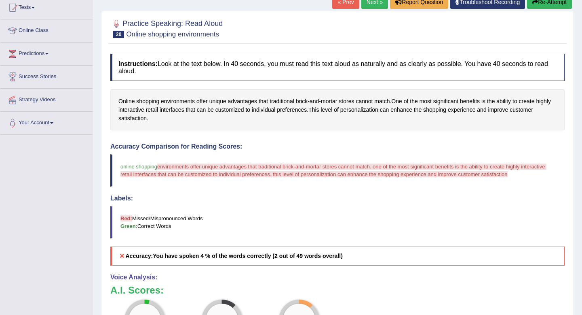
click at [540, 4] on button "Re-Attempt" at bounding box center [549, 2] width 45 height 14
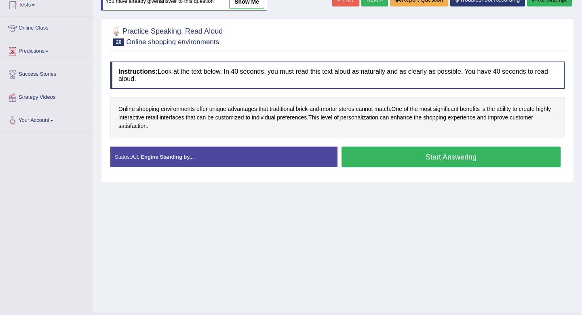
click at [507, 153] on button "Start Answering" at bounding box center [451, 156] width 219 height 21
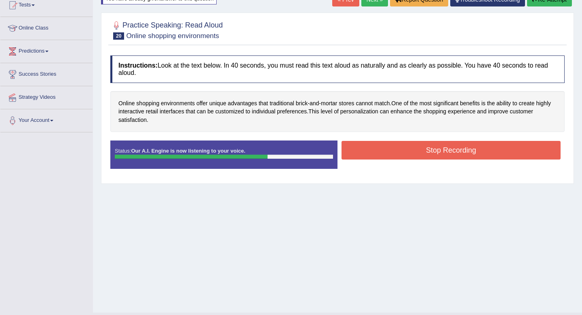
click at [384, 144] on button "Stop Recording" at bounding box center [451, 150] width 219 height 19
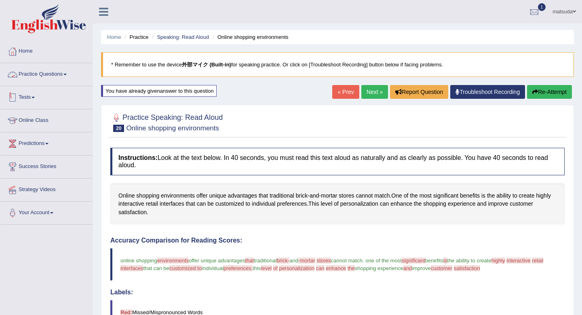
click at [72, 81] on link "Practice Questions" at bounding box center [46, 73] width 92 height 20
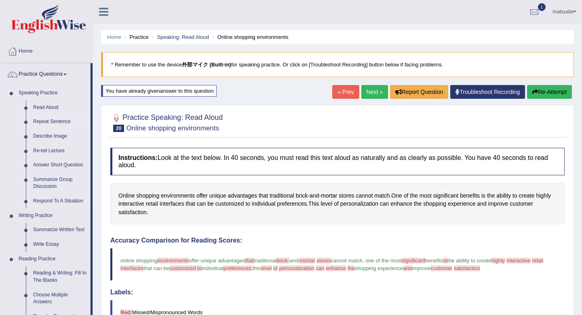
click at [51, 120] on link "Repeat Sentence" at bounding box center [60, 121] width 61 height 15
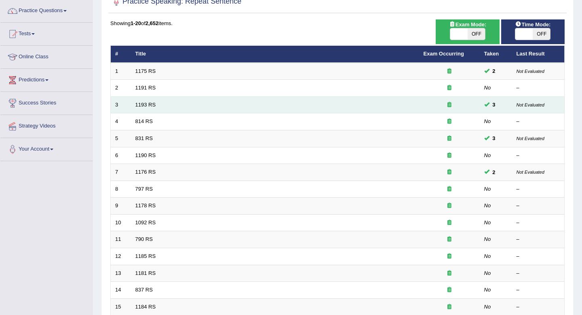
scroll to position [53, 0]
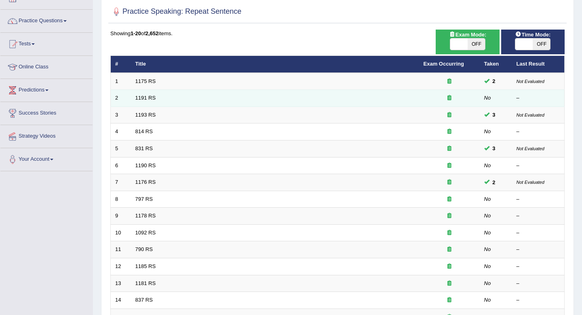
click at [230, 102] on td "1191 RS" at bounding box center [275, 98] width 288 height 17
click at [146, 96] on link "1191 RS" at bounding box center [145, 98] width 21 height 6
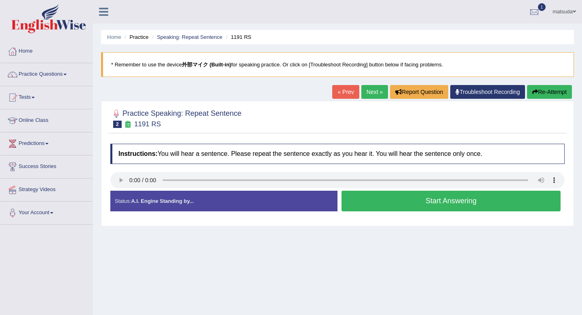
click at [408, 202] on button "Start Answering" at bounding box center [451, 200] width 219 height 21
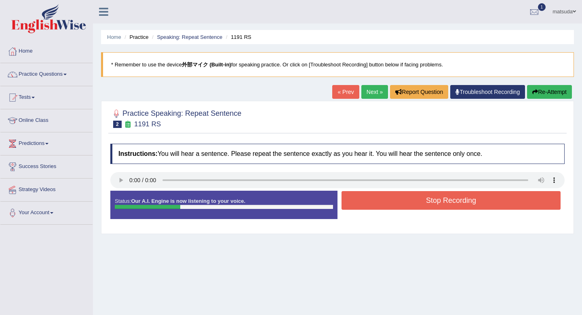
click at [408, 202] on button "Stop Recording" at bounding box center [451, 200] width 219 height 19
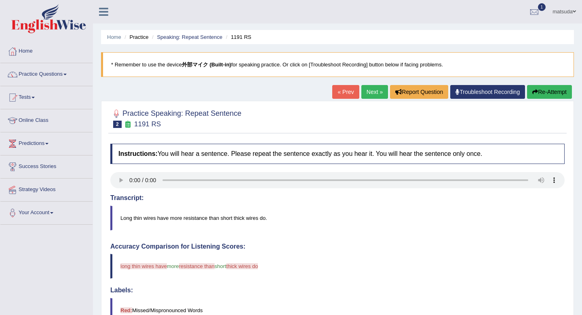
click at [376, 92] on link "Next »" at bounding box center [374, 92] width 27 height 14
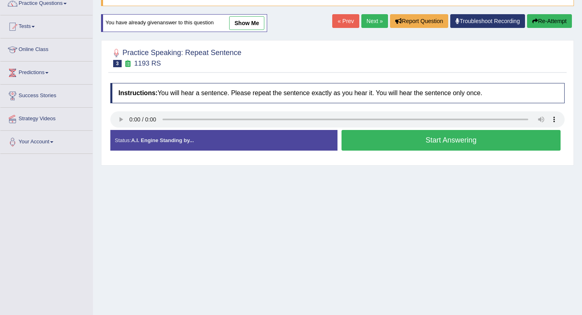
scroll to position [82, 0]
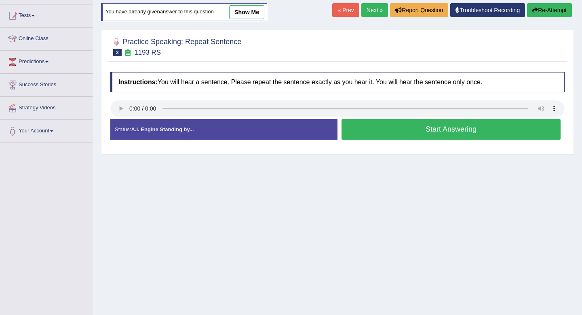
click at [395, 137] on button "Start Answering" at bounding box center [451, 129] width 219 height 21
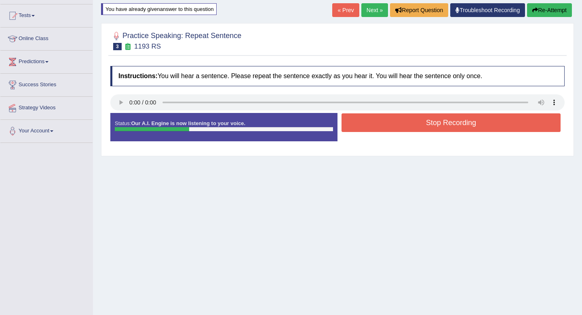
click at [394, 126] on button "Stop Recording" at bounding box center [451, 122] width 219 height 19
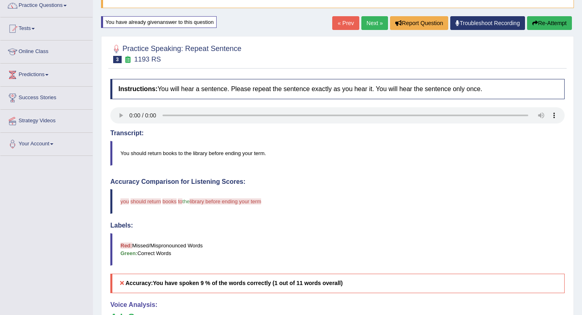
scroll to position [58, 0]
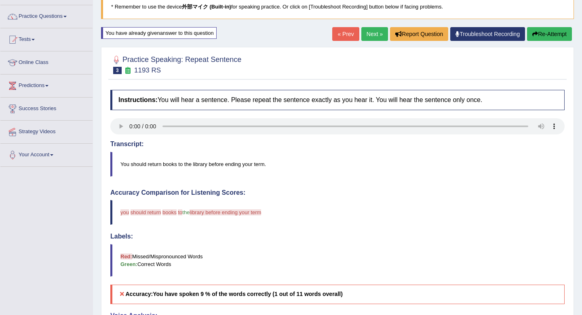
click at [536, 30] on button "Re-Attempt" at bounding box center [549, 34] width 45 height 14
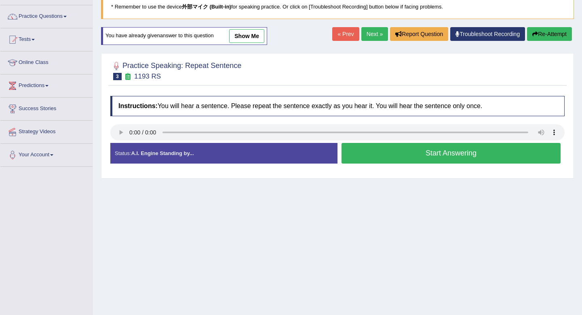
click at [396, 155] on button "Start Answering" at bounding box center [451, 153] width 219 height 21
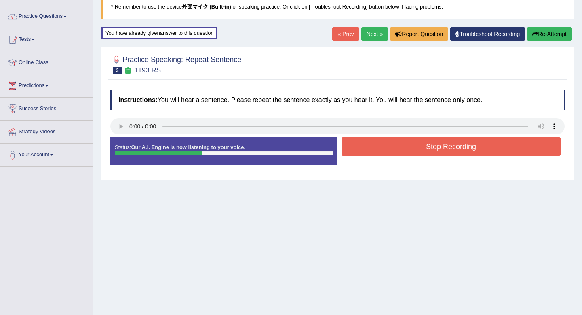
click at [397, 147] on button "Stop Recording" at bounding box center [451, 146] width 219 height 19
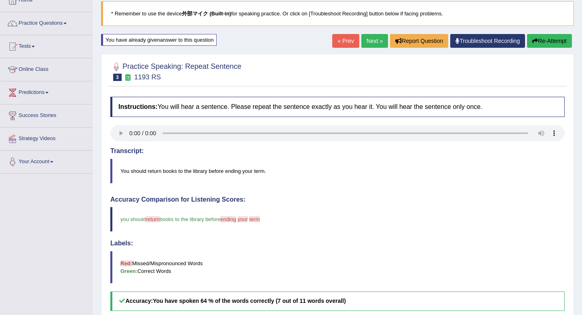
scroll to position [38, 0]
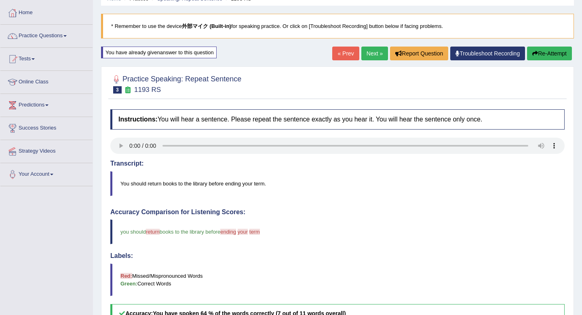
click at [374, 57] on link "Next »" at bounding box center [374, 53] width 27 height 14
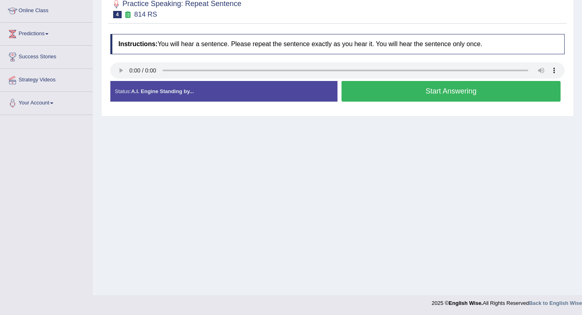
scroll to position [110, 0]
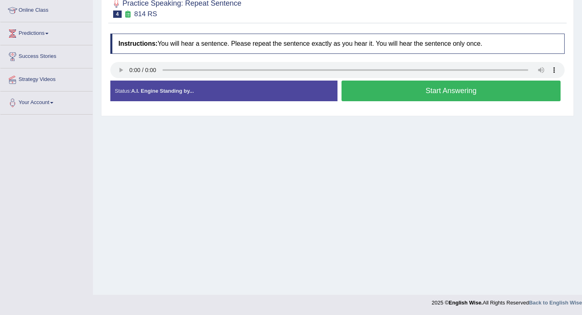
click at [423, 89] on button "Start Answering" at bounding box center [451, 90] width 219 height 21
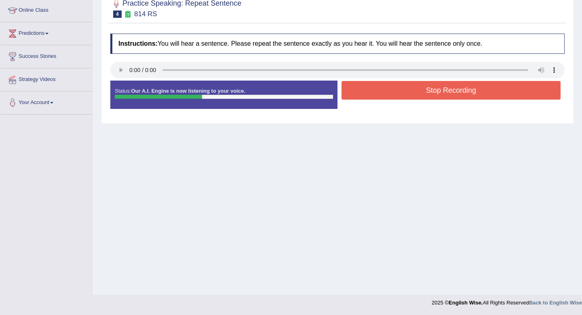
click at [423, 89] on button "Stop Recording" at bounding box center [451, 90] width 219 height 19
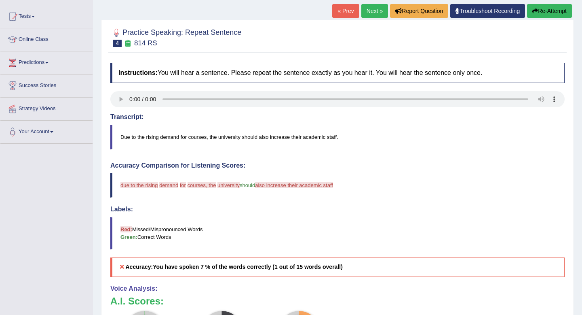
scroll to position [0, 0]
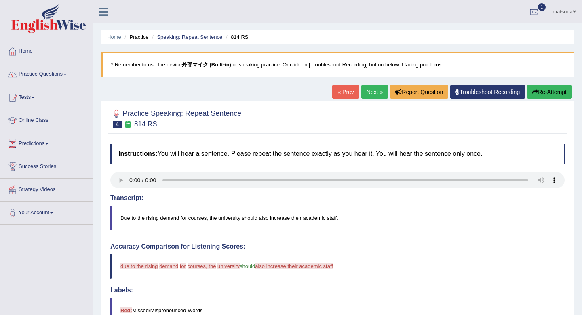
click at [369, 88] on link "Next »" at bounding box center [374, 92] width 27 height 14
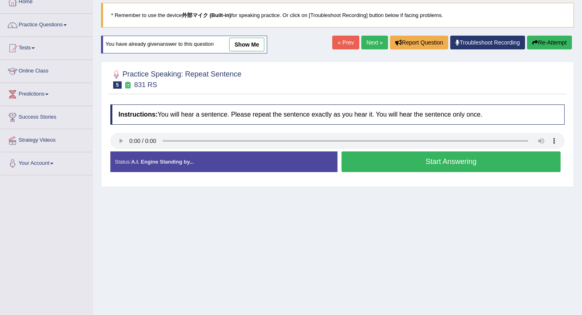
scroll to position [85, 0]
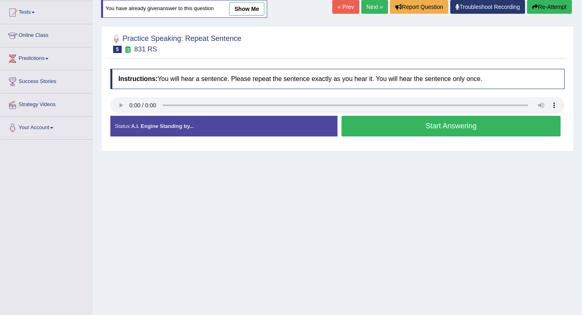
click at [372, 122] on button "Start Answering" at bounding box center [451, 126] width 219 height 21
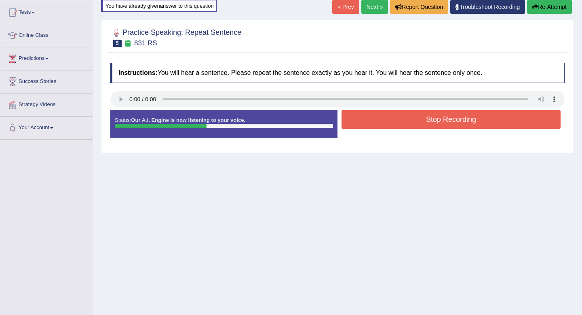
click at [372, 122] on button "Stop Recording" at bounding box center [451, 119] width 219 height 19
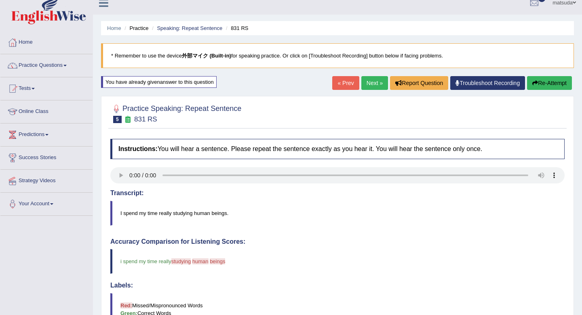
scroll to position [0, 0]
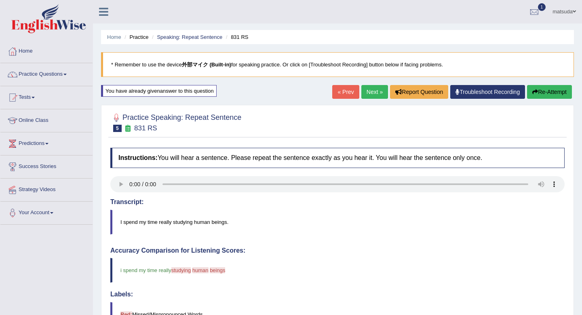
click at [368, 95] on link "Next »" at bounding box center [374, 92] width 27 height 14
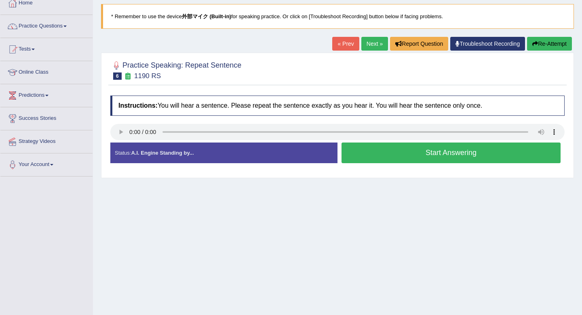
scroll to position [69, 0]
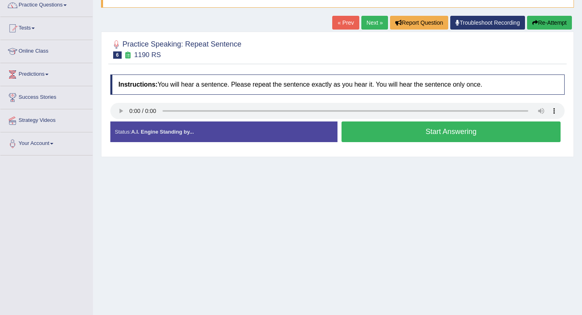
click at [362, 129] on button "Start Answering" at bounding box center [451, 131] width 219 height 21
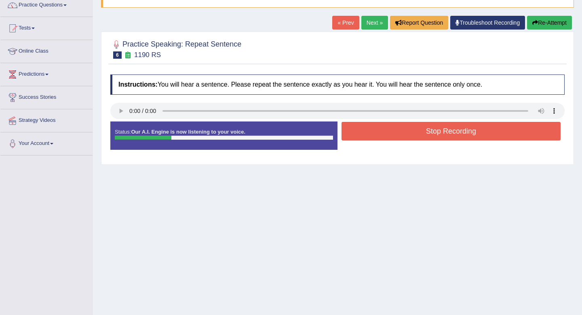
click at [362, 129] on button "Stop Recording" at bounding box center [451, 131] width 219 height 19
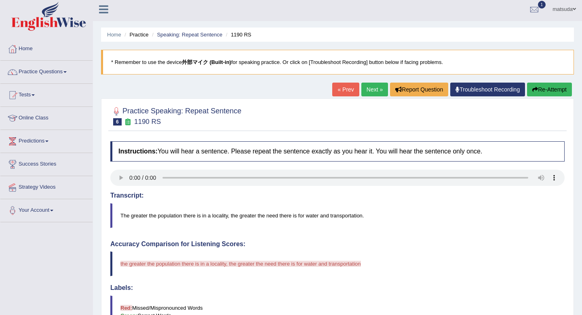
scroll to position [0, 0]
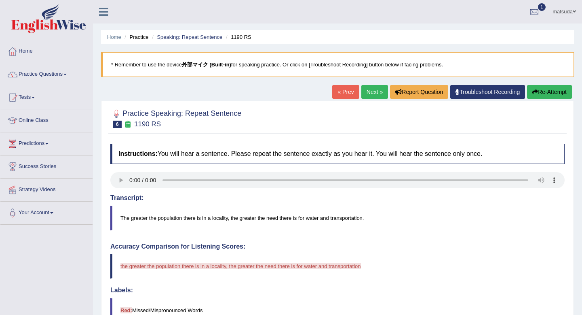
click at [363, 93] on link "Next »" at bounding box center [374, 92] width 27 height 14
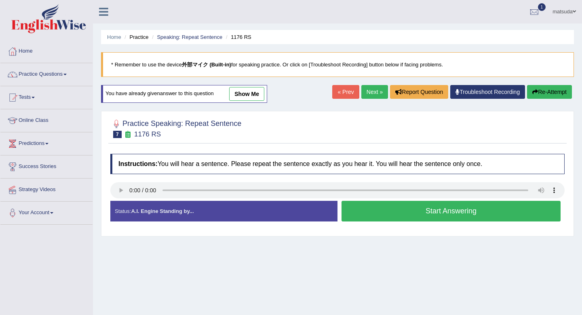
click at [371, 205] on button "Start Answering" at bounding box center [451, 211] width 219 height 21
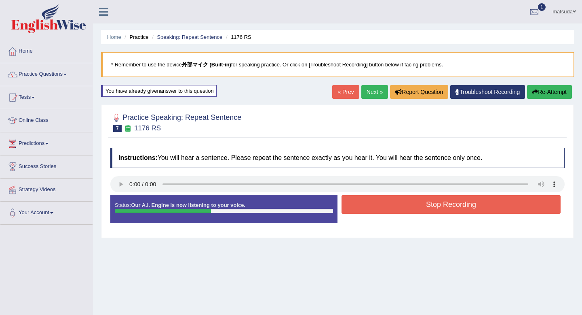
click at [556, 88] on button "Re-Attempt" at bounding box center [549, 92] width 45 height 14
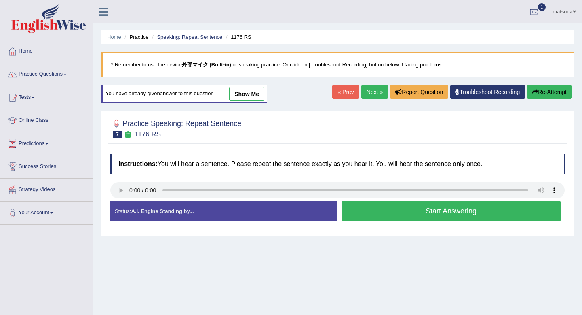
click button "Start Answering"
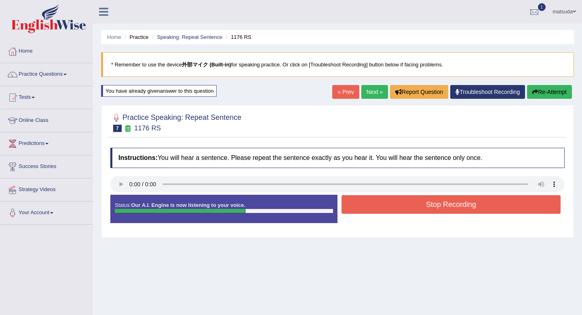
click div "Home Practice Speaking: Repeat Sentence 1176 RS * Remember to use the device 外部…"
click button "Re-Attempt"
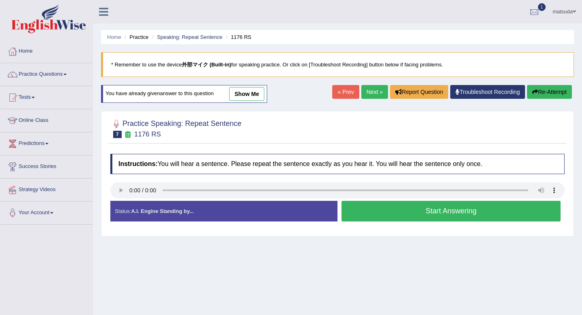
click at [410, 207] on button "Start Answering" at bounding box center [451, 211] width 219 height 21
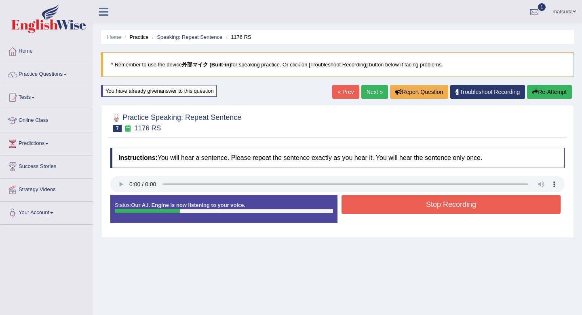
click at [410, 207] on button "Stop Recording" at bounding box center [451, 204] width 219 height 19
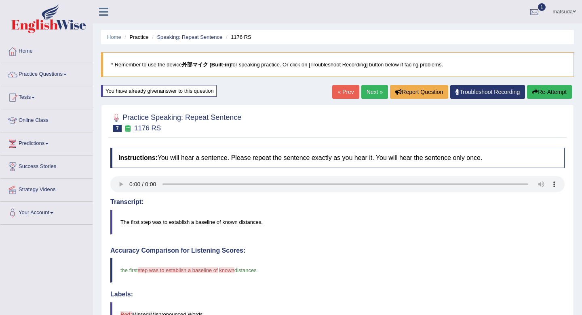
click at [367, 89] on link "Next »" at bounding box center [374, 92] width 27 height 14
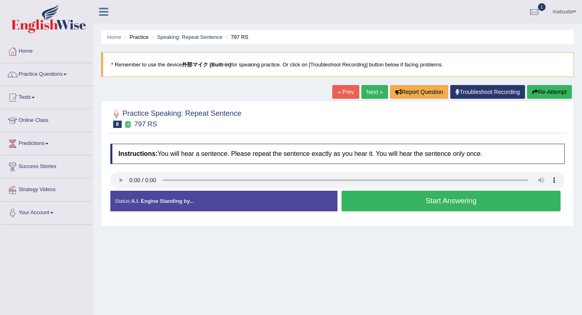
click at [391, 203] on button "Start Answering" at bounding box center [451, 200] width 219 height 21
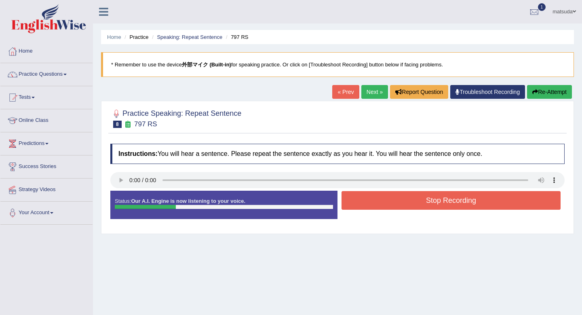
click at [391, 203] on button "Stop Recording" at bounding box center [451, 200] width 219 height 19
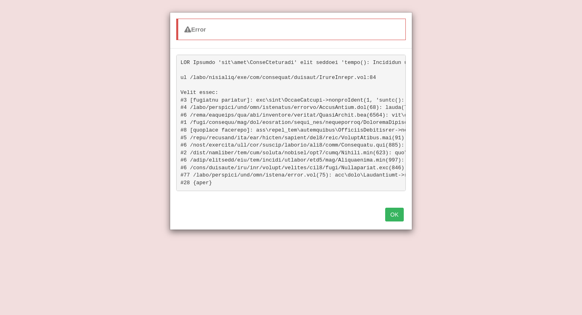
click at [393, 211] on button "OK" at bounding box center [394, 214] width 19 height 14
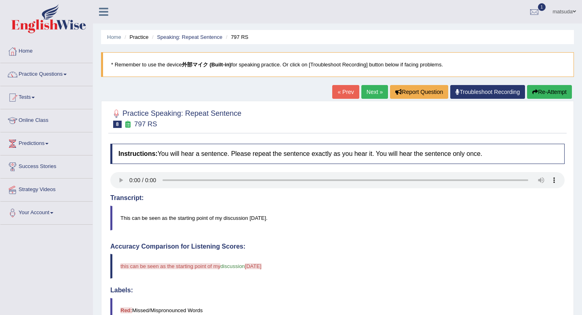
click at [555, 91] on button "Re-Attempt" at bounding box center [549, 92] width 45 height 14
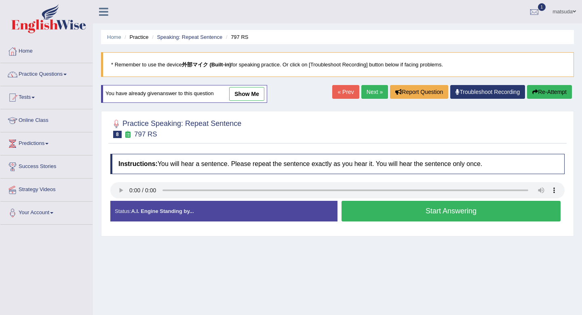
click at [373, 210] on button "Start Answering" at bounding box center [451, 211] width 219 height 21
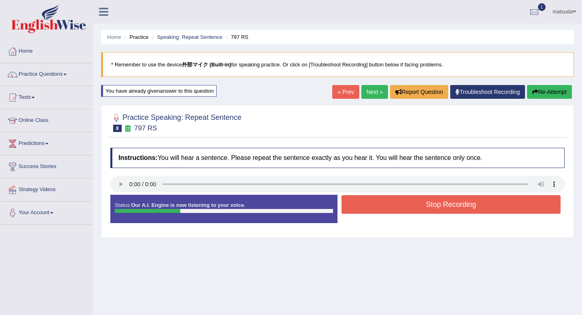
click at [373, 206] on button "Stop Recording" at bounding box center [451, 204] width 219 height 19
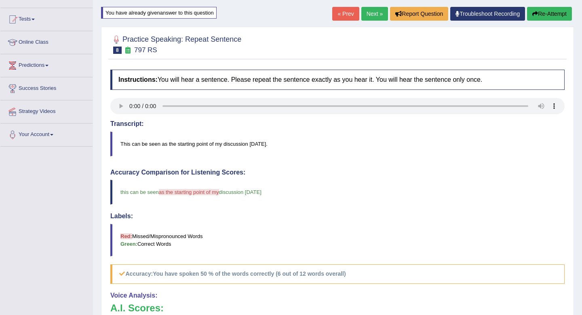
scroll to position [63, 0]
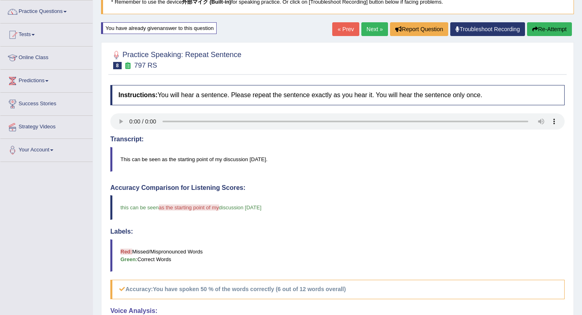
click at [363, 32] on link "Next »" at bounding box center [374, 29] width 27 height 14
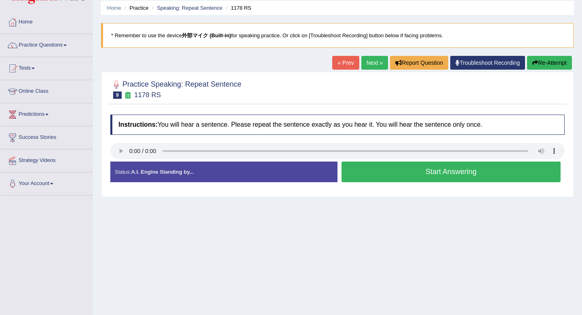
scroll to position [78, 0]
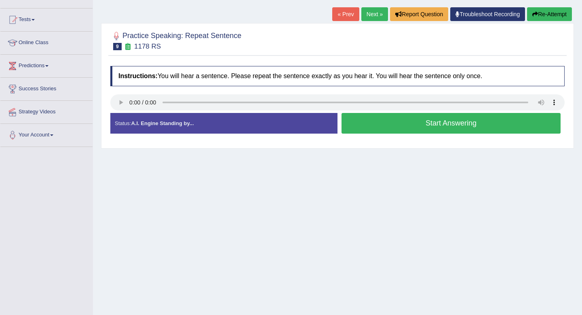
drag, startPoint x: 359, startPoint y: 111, endPoint x: 153, endPoint y: 91, distance: 207.1
click at [163, 90] on div "Instructions: You will hear a sentence. Please repeat the sentence exactly as y…" at bounding box center [337, 103] width 459 height 82
click at [381, 125] on button "Start Answering" at bounding box center [451, 123] width 219 height 21
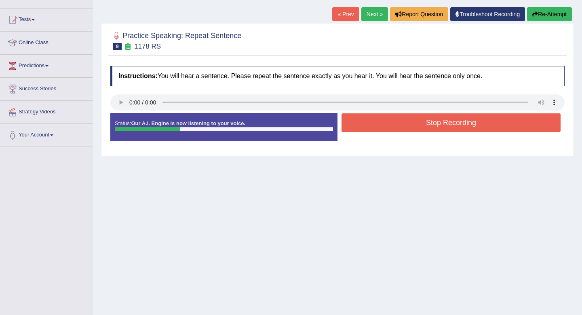
click at [381, 125] on button "Stop Recording" at bounding box center [451, 122] width 219 height 19
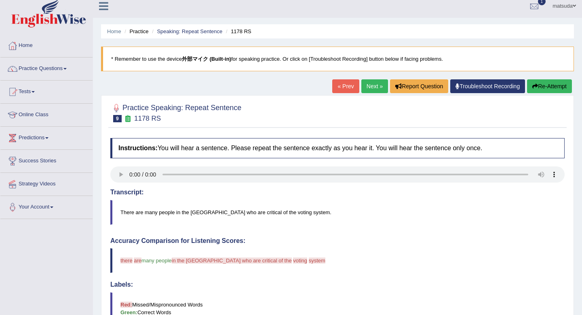
scroll to position [0, 0]
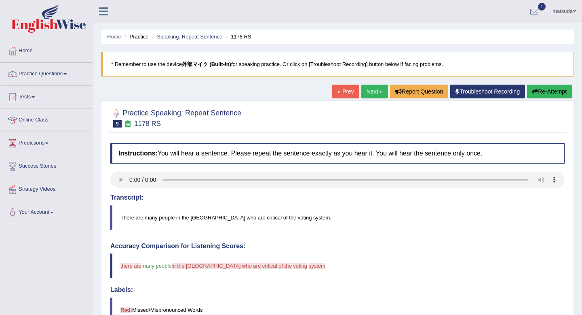
click at [379, 89] on link "Next »" at bounding box center [374, 92] width 27 height 14
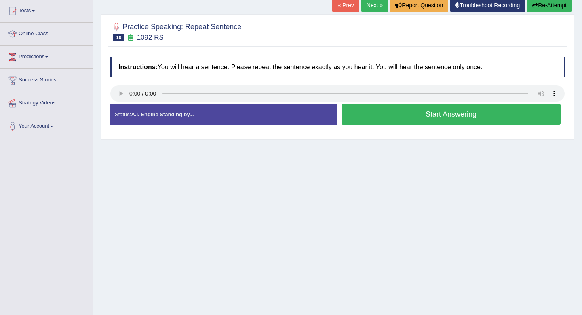
scroll to position [95, 0]
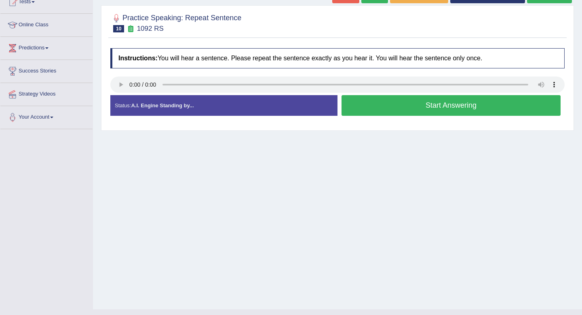
click at [385, 100] on button "Start Answering" at bounding box center [451, 105] width 219 height 21
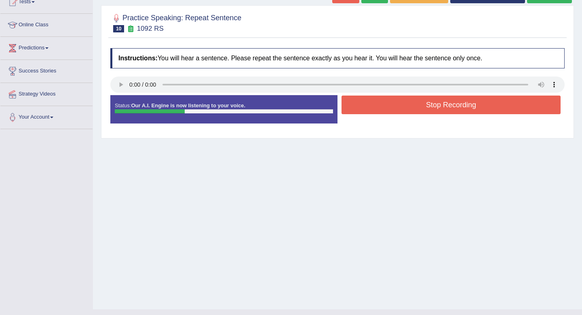
click at [385, 100] on button "Stop Recording" at bounding box center [451, 104] width 219 height 19
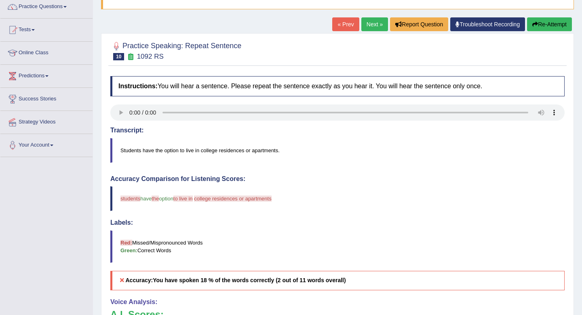
scroll to position [67, 0]
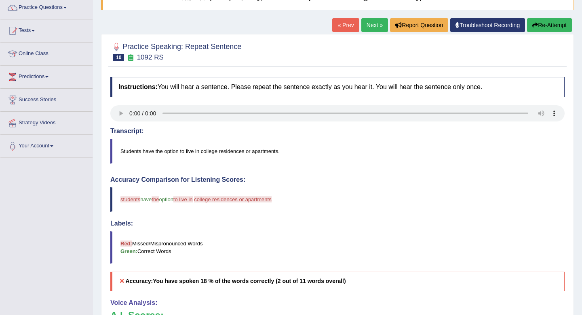
click at [374, 26] on link "Next »" at bounding box center [374, 25] width 27 height 14
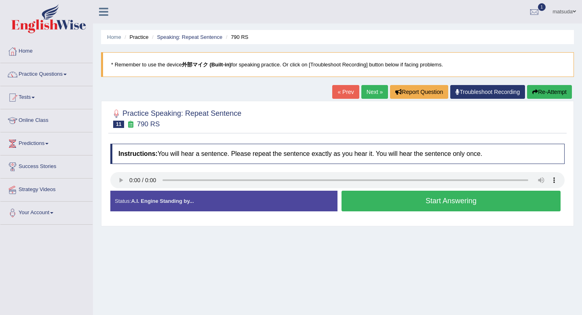
click at [356, 203] on button "Start Answering" at bounding box center [451, 200] width 219 height 21
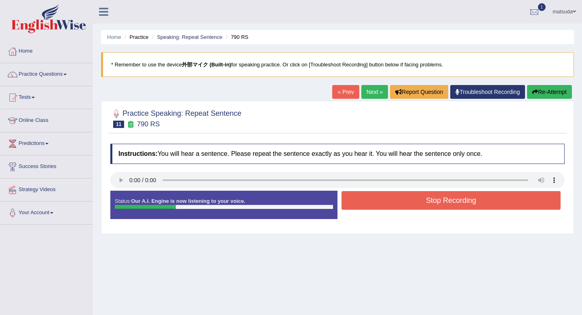
click at [355, 199] on button "Stop Recording" at bounding box center [451, 200] width 219 height 19
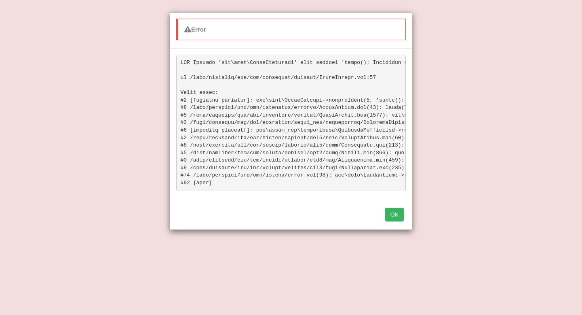
scroll to position [94, 0]
click at [400, 211] on button "OK" at bounding box center [394, 214] width 19 height 14
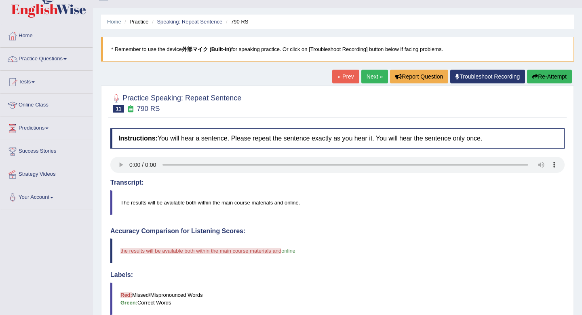
scroll to position [14, 0]
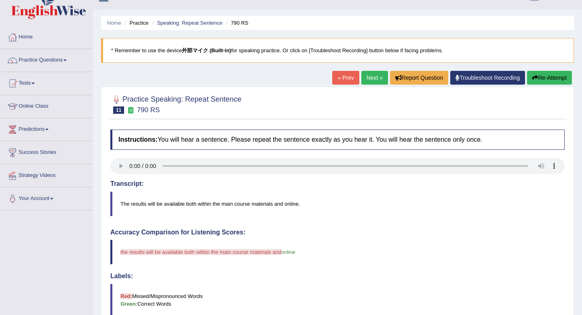
click at [531, 71] on button "Re-Attempt" at bounding box center [549, 78] width 45 height 14
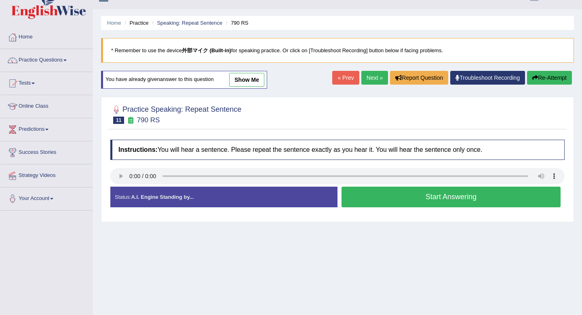
click at [440, 202] on button "Start Answering" at bounding box center [451, 196] width 219 height 21
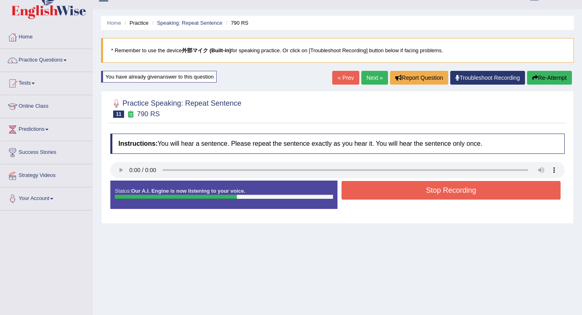
click at [440, 193] on button "Stop Recording" at bounding box center [451, 190] width 219 height 19
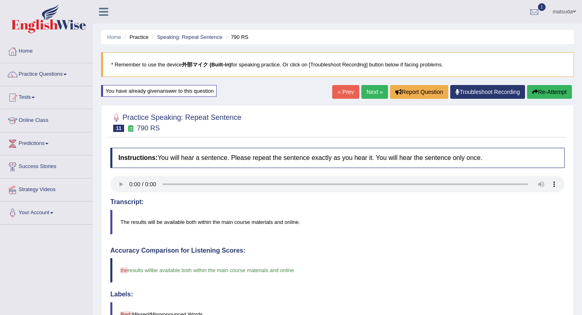
click at [361, 86] on link "Next »" at bounding box center [374, 92] width 27 height 14
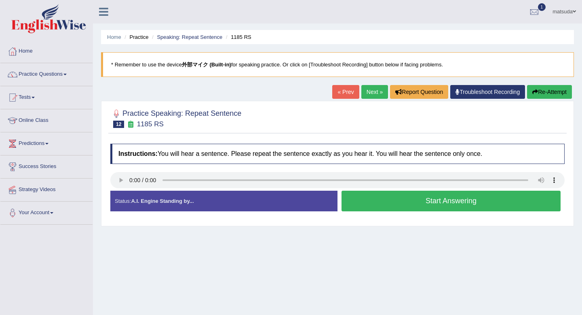
click at [451, 203] on button "Start Answering" at bounding box center [451, 200] width 219 height 21
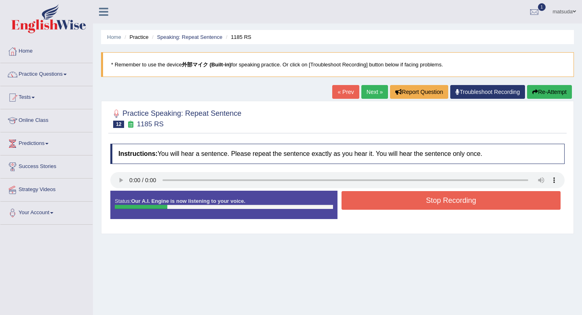
click at [451, 203] on button "Stop Recording" at bounding box center [451, 200] width 219 height 19
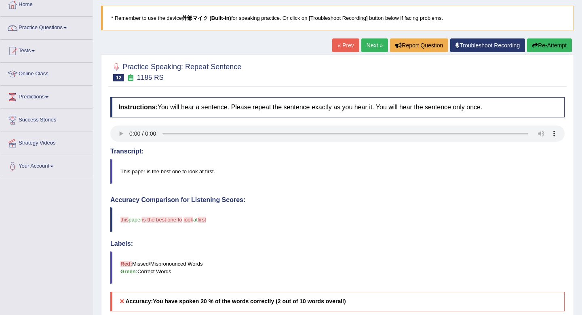
scroll to position [38, 0]
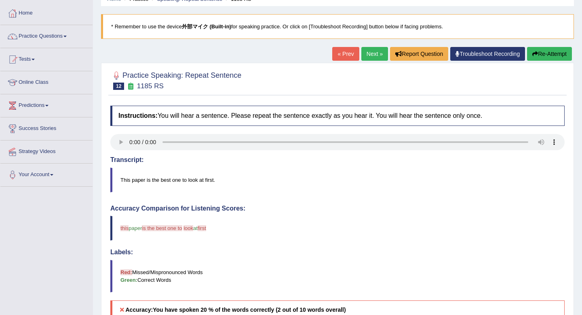
click at [546, 49] on button "Re-Attempt" at bounding box center [549, 54] width 45 height 14
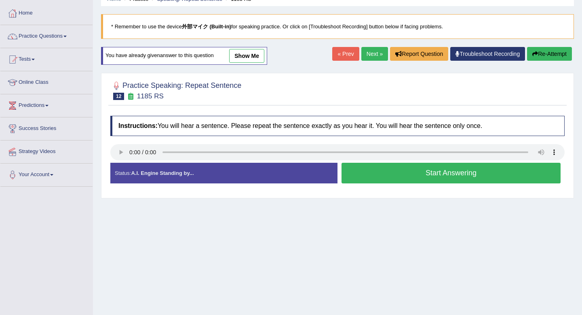
click at [398, 177] on button "Start Answering" at bounding box center [451, 173] width 219 height 21
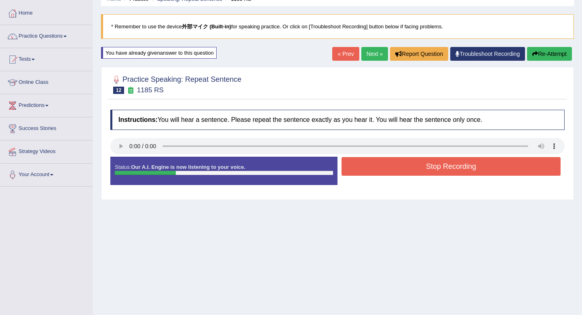
click at [401, 165] on button "Stop Recording" at bounding box center [451, 166] width 219 height 19
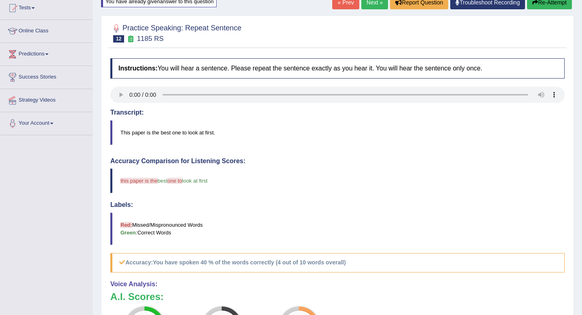
scroll to position [50, 0]
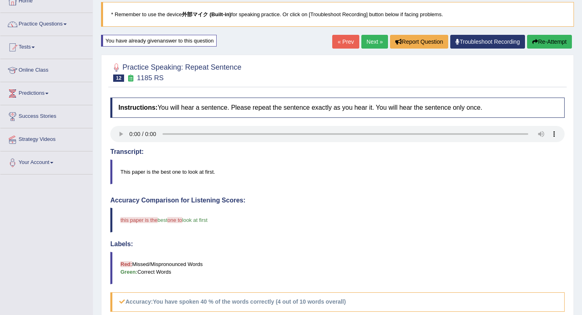
click at [535, 36] on button "Re-Attempt" at bounding box center [549, 42] width 45 height 14
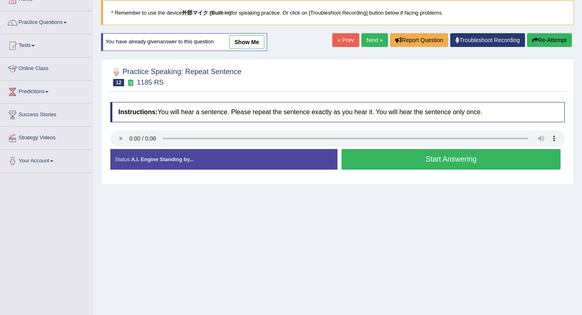
scroll to position [50, 0]
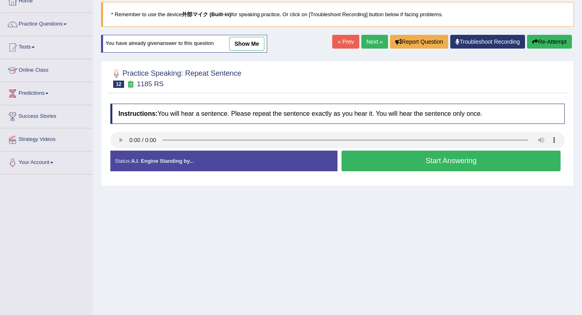
click at [392, 166] on button "Start Answering" at bounding box center [451, 160] width 219 height 21
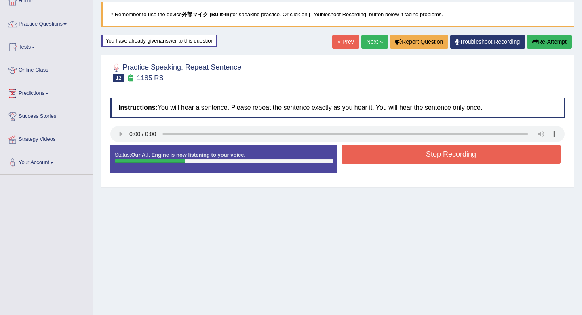
click at [395, 155] on button "Stop Recording" at bounding box center [451, 154] width 219 height 19
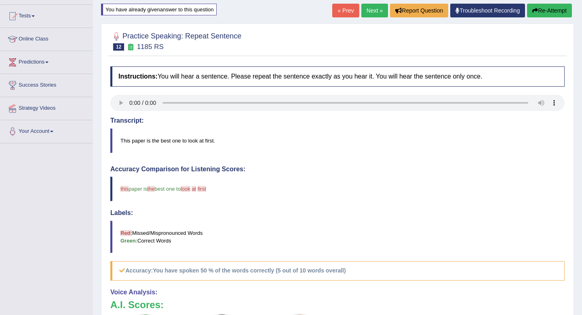
scroll to position [0, 0]
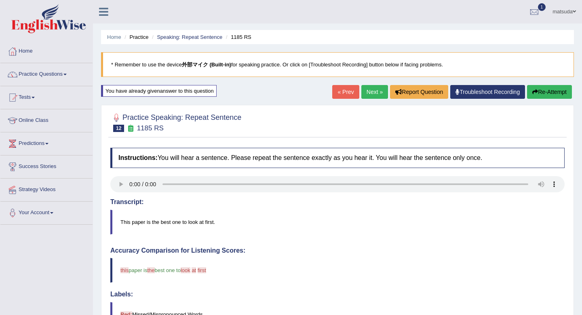
click at [368, 89] on link "Next »" at bounding box center [374, 92] width 27 height 14
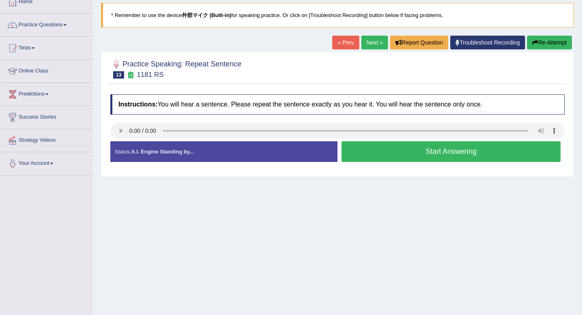
scroll to position [72, 0]
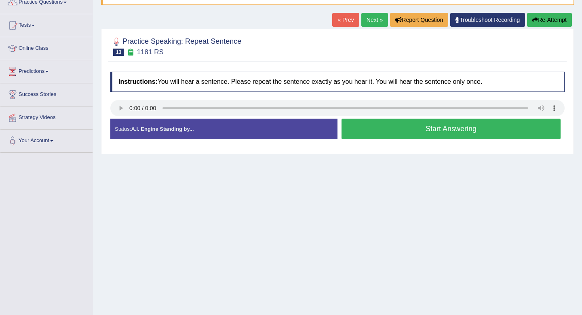
click at [441, 132] on button "Start Answering" at bounding box center [451, 128] width 219 height 21
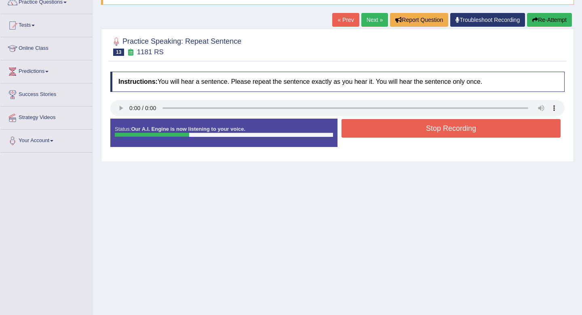
click at [441, 132] on button "Stop Recording" at bounding box center [451, 128] width 219 height 19
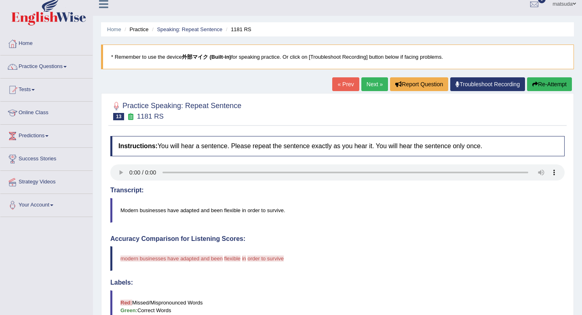
scroll to position [0, 0]
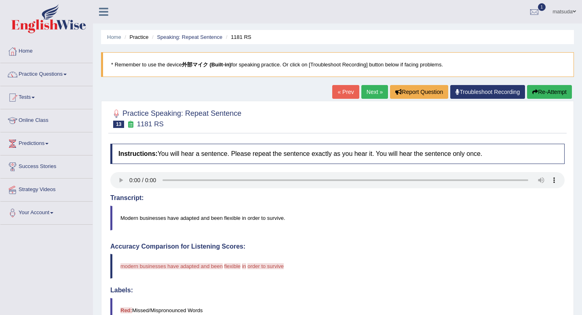
click at [362, 89] on link "Next »" at bounding box center [374, 92] width 27 height 14
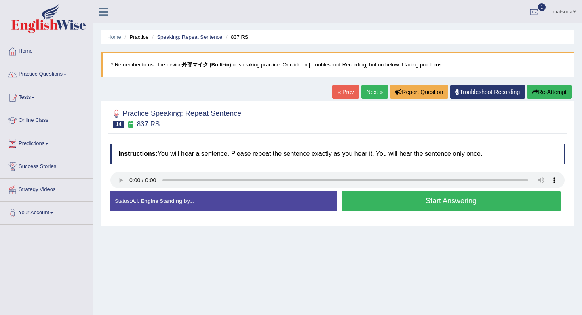
click at [408, 200] on button "Start Answering" at bounding box center [451, 200] width 219 height 21
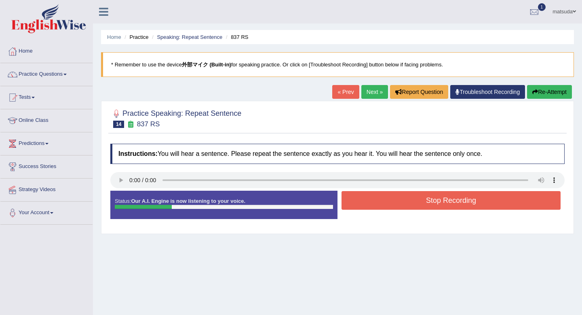
click at [408, 200] on button "Stop Recording" at bounding box center [451, 200] width 219 height 19
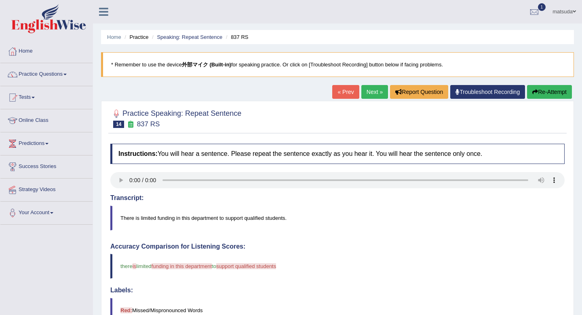
click at [365, 95] on link "Next »" at bounding box center [374, 92] width 27 height 14
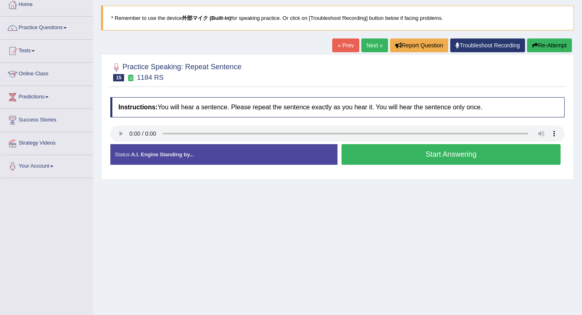
scroll to position [51, 0]
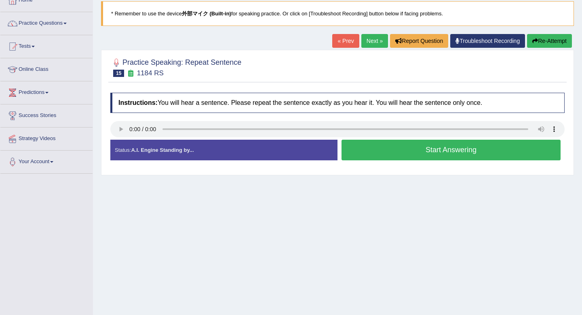
click at [376, 151] on button "Start Answering" at bounding box center [451, 149] width 219 height 21
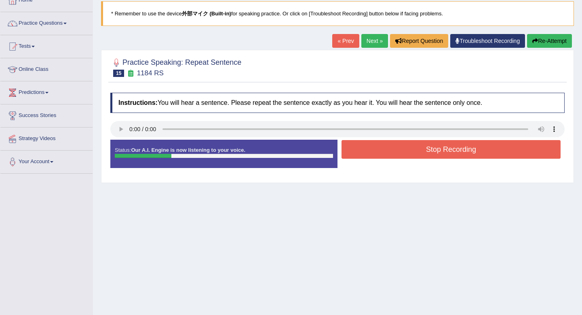
click at [376, 151] on button "Stop Recording" at bounding box center [451, 149] width 219 height 19
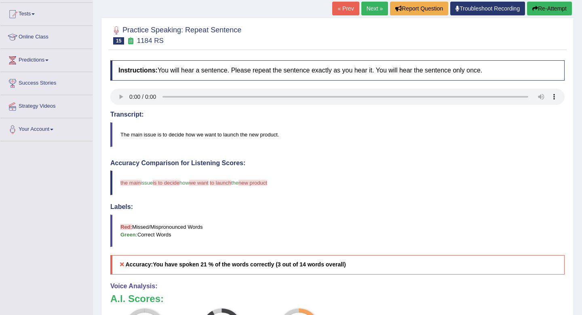
scroll to position [51, 0]
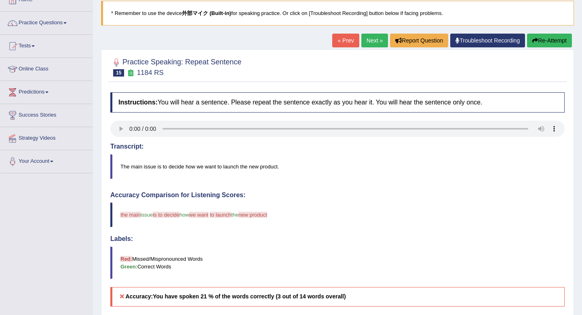
click at [543, 41] on button "Re-Attempt" at bounding box center [549, 41] width 45 height 14
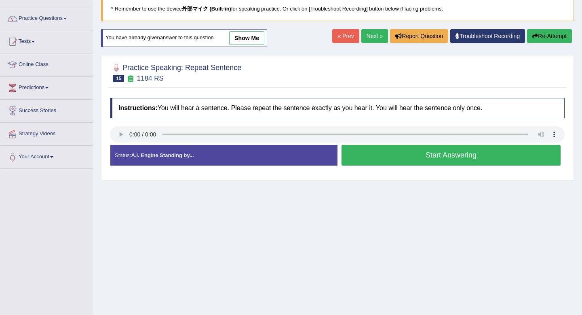
scroll to position [59, 0]
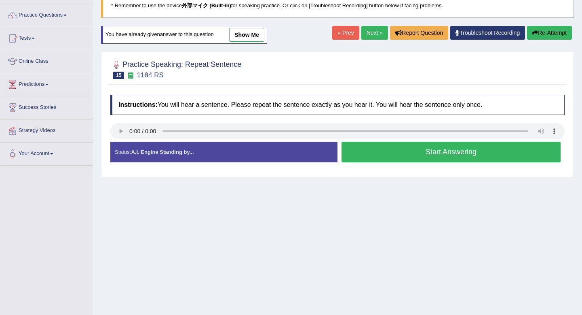
click at [355, 150] on button "Start Answering" at bounding box center [451, 152] width 219 height 21
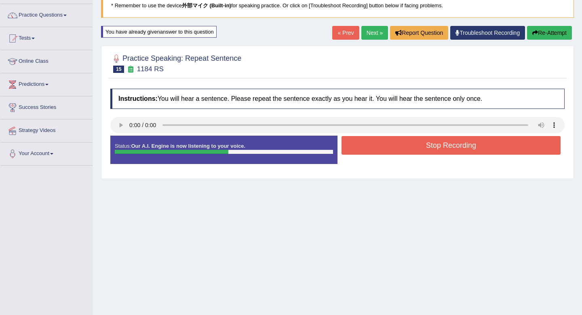
click at [355, 150] on button "Stop Recording" at bounding box center [451, 145] width 219 height 19
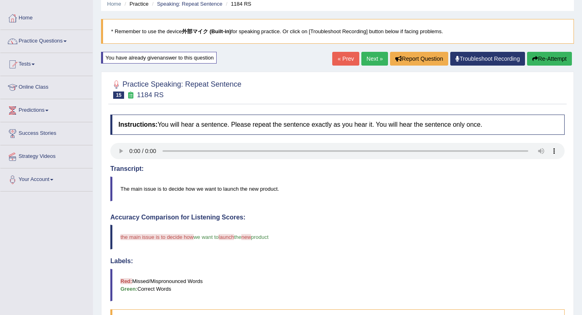
scroll to position [0, 0]
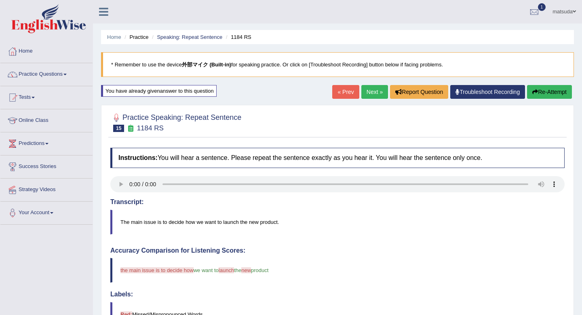
click at [365, 87] on link "Next »" at bounding box center [374, 92] width 27 height 14
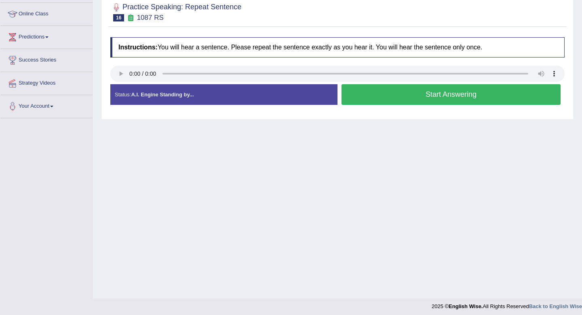
scroll to position [110, 0]
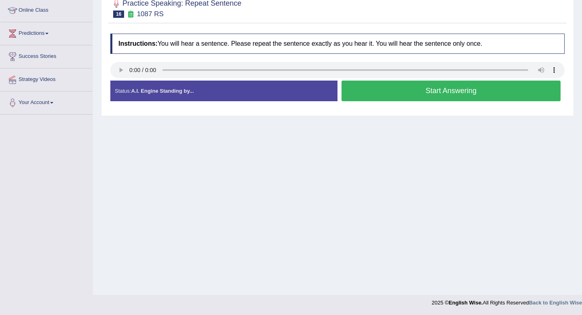
click at [374, 87] on button "Start Answering" at bounding box center [451, 90] width 219 height 21
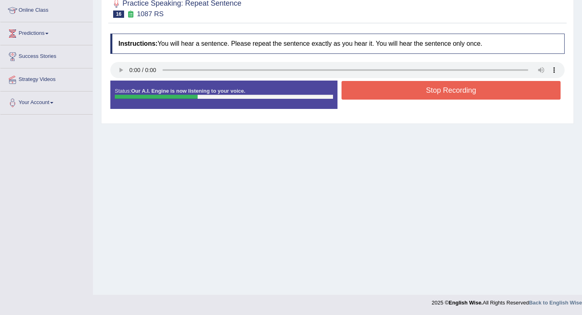
click at [374, 87] on button "Stop Recording" at bounding box center [451, 90] width 219 height 19
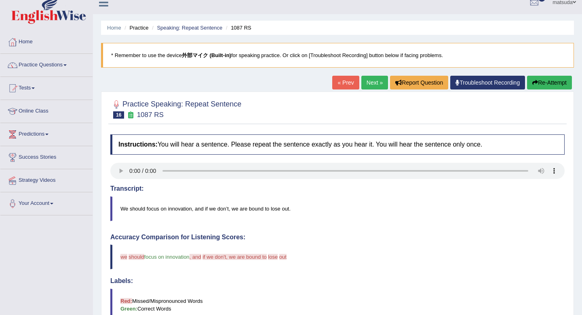
scroll to position [0, 0]
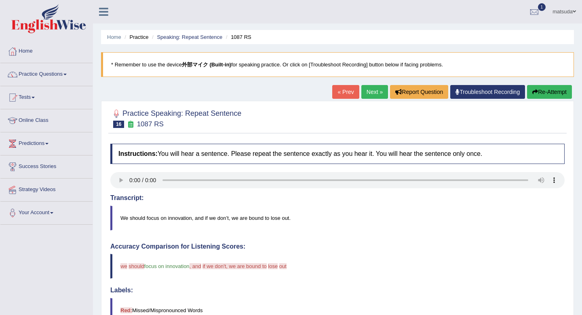
click at [559, 89] on button "Re-Attempt" at bounding box center [549, 92] width 45 height 14
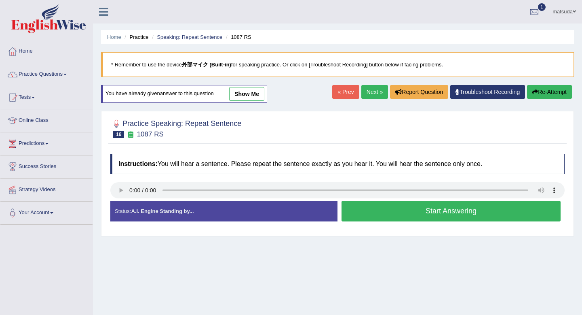
click at [402, 208] on button "Start Answering" at bounding box center [451, 211] width 219 height 21
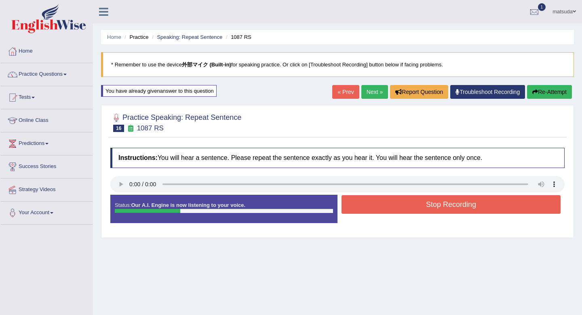
click at [402, 208] on button "Stop Recording" at bounding box center [451, 204] width 219 height 19
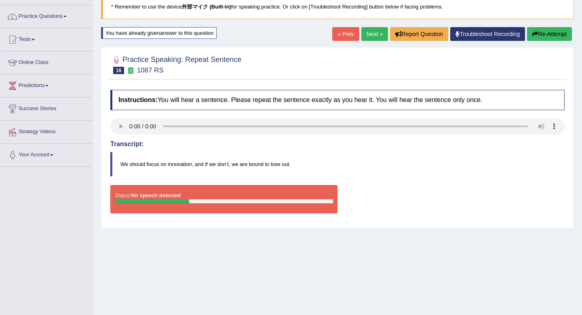
scroll to position [56, 0]
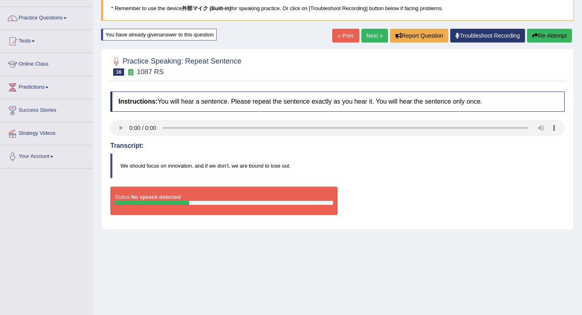
click at [538, 37] on button "Re-Attempt" at bounding box center [549, 36] width 45 height 14
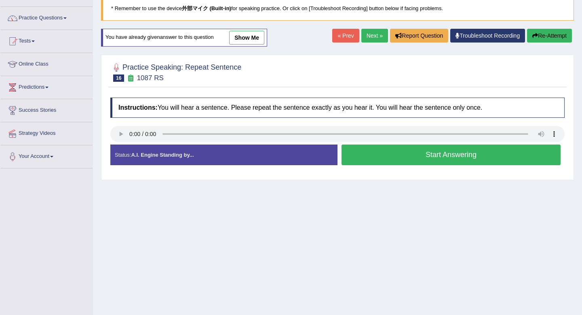
click at [384, 155] on button "Start Answering" at bounding box center [451, 154] width 219 height 21
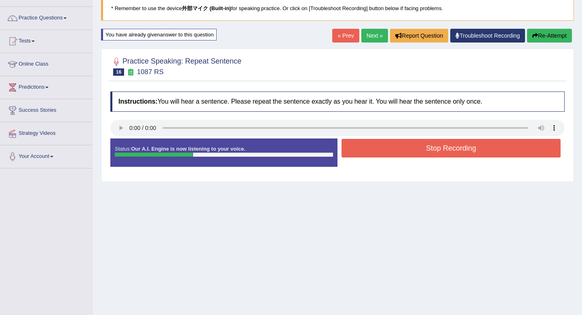
click at [383, 147] on button "Stop Recording" at bounding box center [451, 148] width 219 height 19
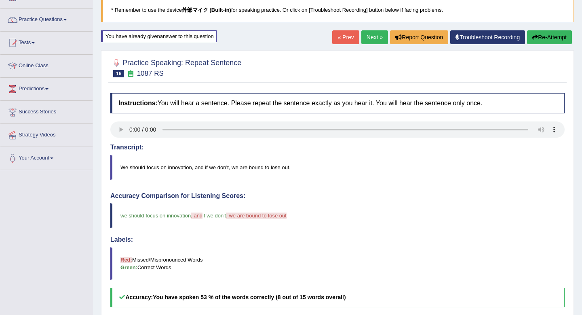
scroll to position [42, 0]
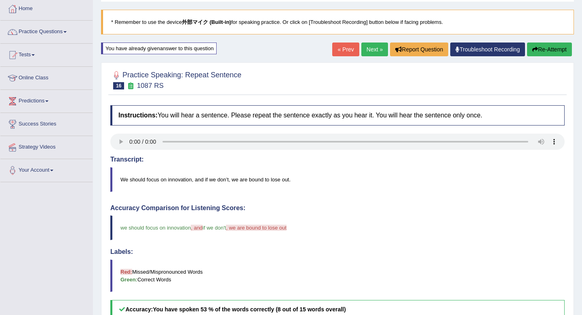
click at [368, 51] on link "Next »" at bounding box center [374, 49] width 27 height 14
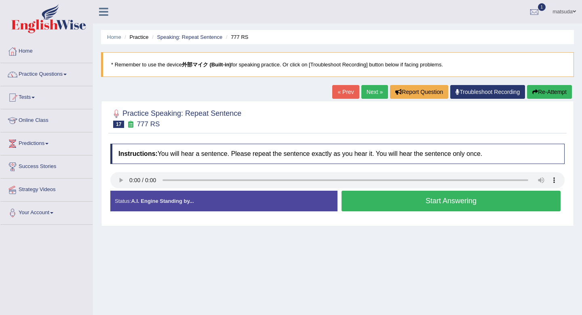
click at [363, 201] on button "Start Answering" at bounding box center [451, 200] width 219 height 21
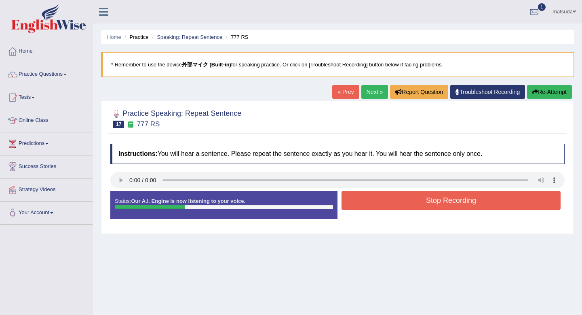
click at [363, 201] on button "Stop Recording" at bounding box center [451, 200] width 219 height 19
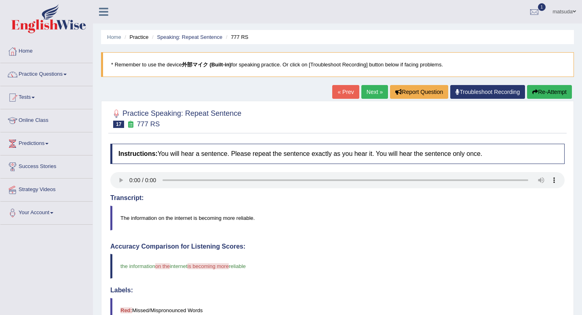
click at [365, 96] on link "Next »" at bounding box center [374, 92] width 27 height 14
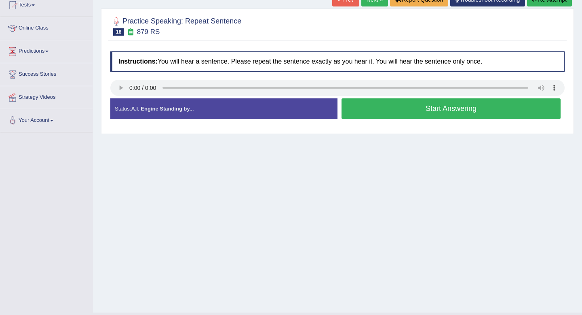
scroll to position [106, 0]
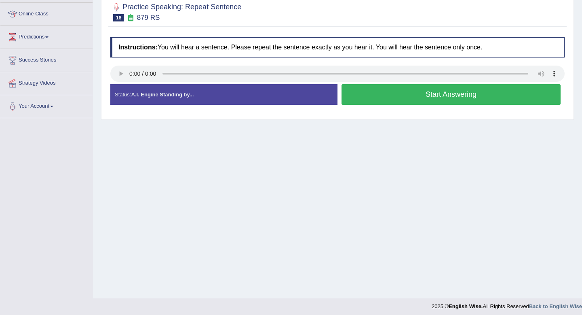
click at [359, 92] on button "Start Answering" at bounding box center [451, 94] width 219 height 21
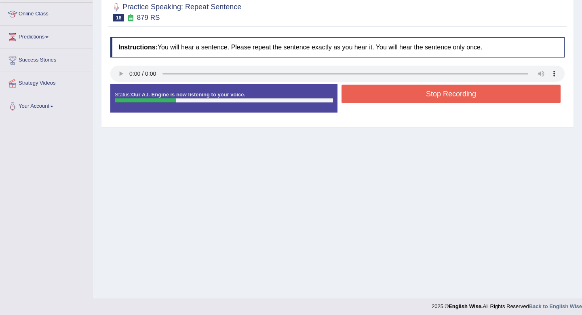
click at [359, 93] on button "Stop Recording" at bounding box center [451, 94] width 219 height 19
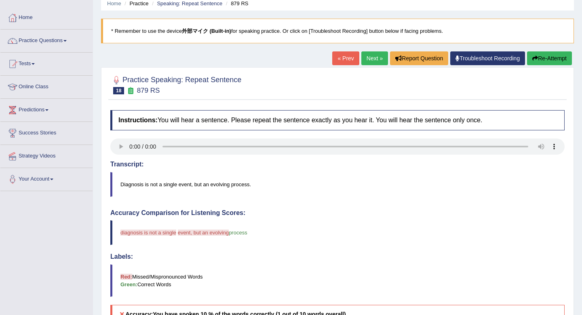
scroll to position [0, 0]
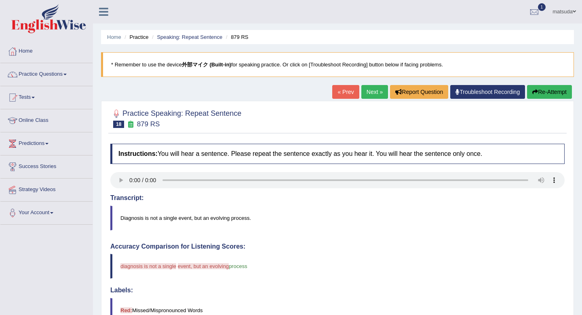
click at [361, 85] on link "Next »" at bounding box center [374, 92] width 27 height 14
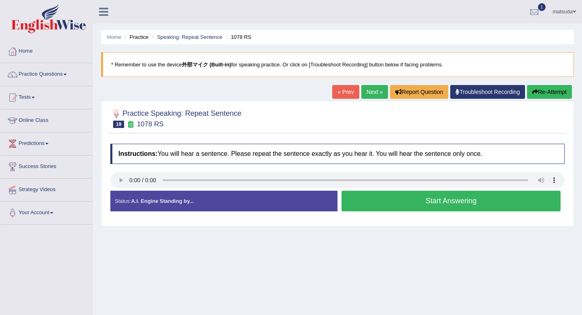
click at [357, 202] on button "Start Answering" at bounding box center [451, 200] width 219 height 21
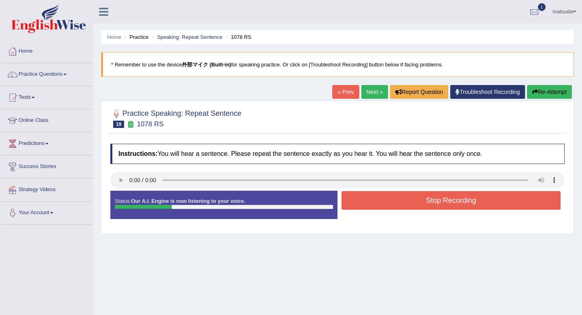
click at [357, 202] on button "Stop Recording" at bounding box center [451, 200] width 219 height 19
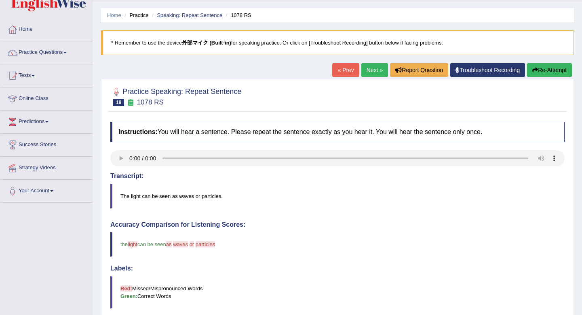
scroll to position [16, 0]
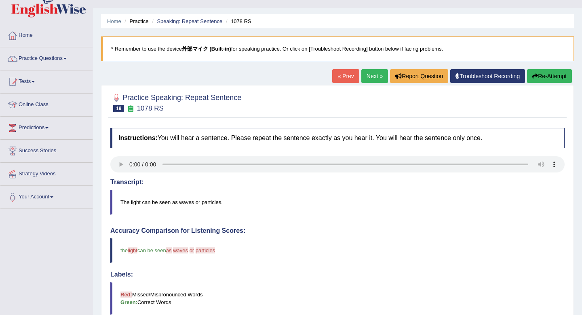
click at [372, 75] on link "Next »" at bounding box center [374, 76] width 27 height 14
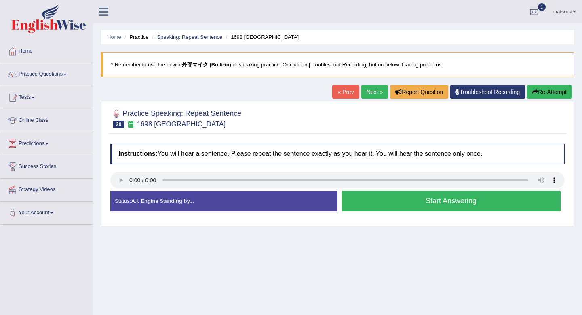
click at [369, 203] on button "Start Answering" at bounding box center [451, 200] width 219 height 21
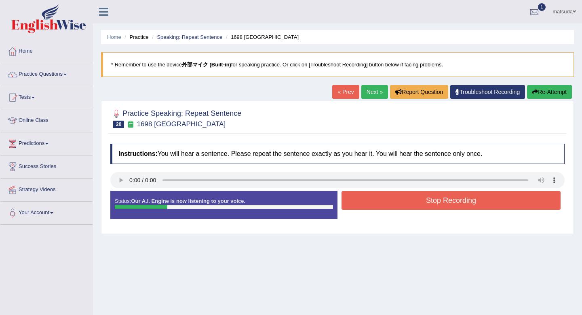
click at [369, 203] on button "Stop Recording" at bounding box center [451, 200] width 219 height 19
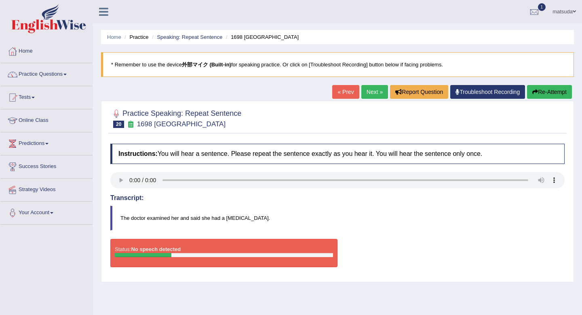
click at [543, 87] on button "Re-Attempt" at bounding box center [549, 92] width 45 height 14
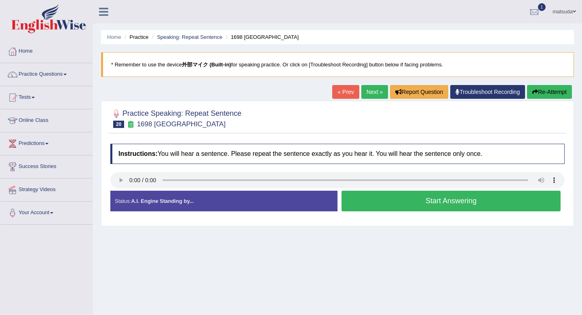
click at [371, 205] on button "Start Answering" at bounding box center [451, 200] width 219 height 21
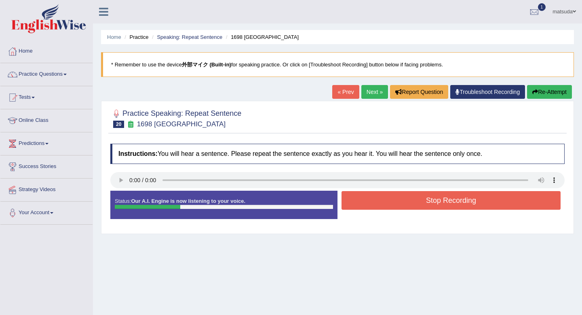
click at [371, 205] on button "Stop Recording" at bounding box center [451, 200] width 219 height 19
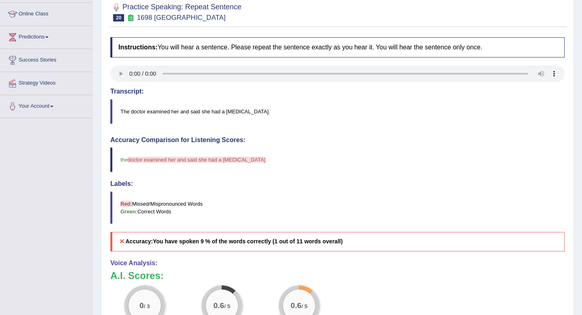
scroll to position [114, 0]
